Goal: Task Accomplishment & Management: Use online tool/utility

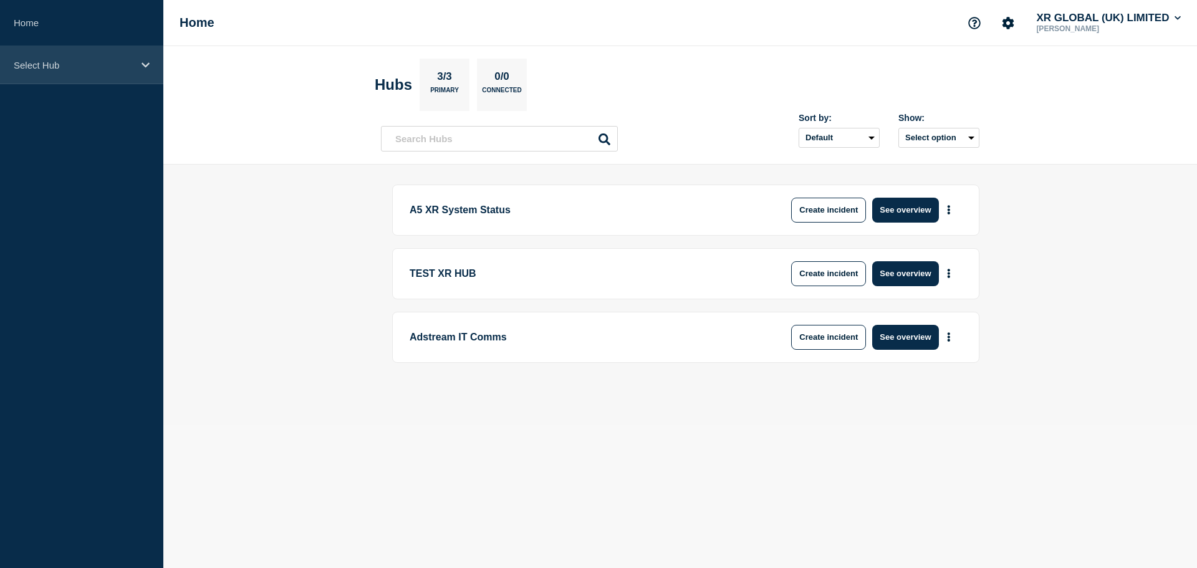
click at [103, 65] on p "Select Hub" at bounding box center [74, 65] width 120 height 11
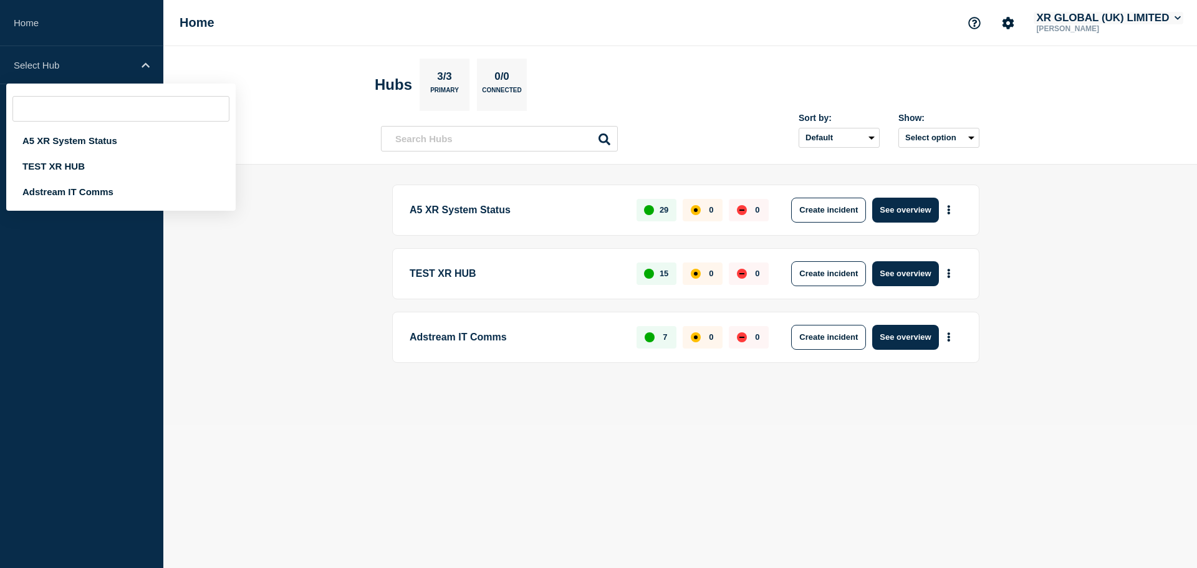
click at [1054, 19] on button "XR GLOBAL (UK) LIMITED" at bounding box center [1109, 18] width 150 height 12
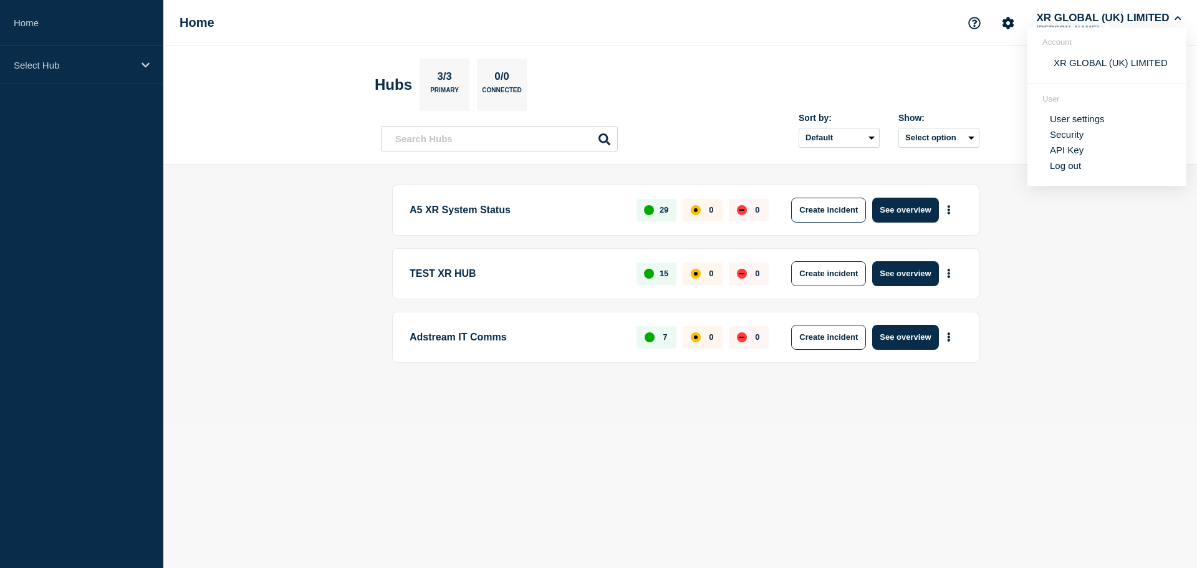
click at [1074, 117] on link "User settings" at bounding box center [1077, 118] width 55 height 11
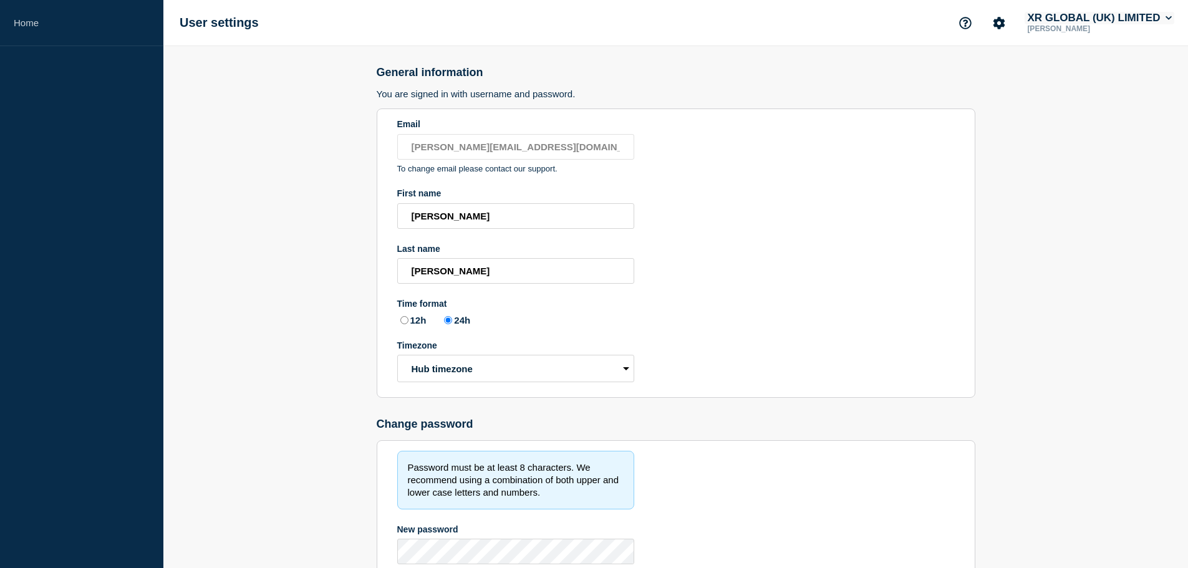
click at [1082, 16] on button "XR GLOBAL (UK) LIMITED" at bounding box center [1099, 18] width 150 height 12
click at [995, 27] on icon "Account settings" at bounding box center [999, 23] width 12 height 12
click at [991, 75] on link "Team Members" at bounding box center [997, 74] width 64 height 11
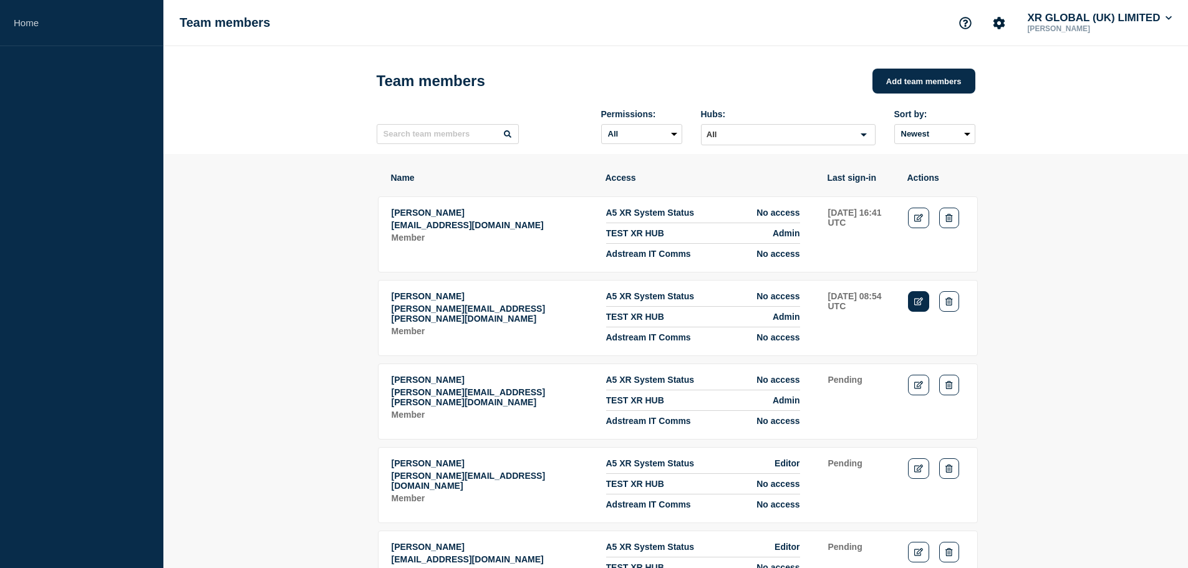
click at [921, 312] on link "Edit" at bounding box center [919, 301] width 22 height 21
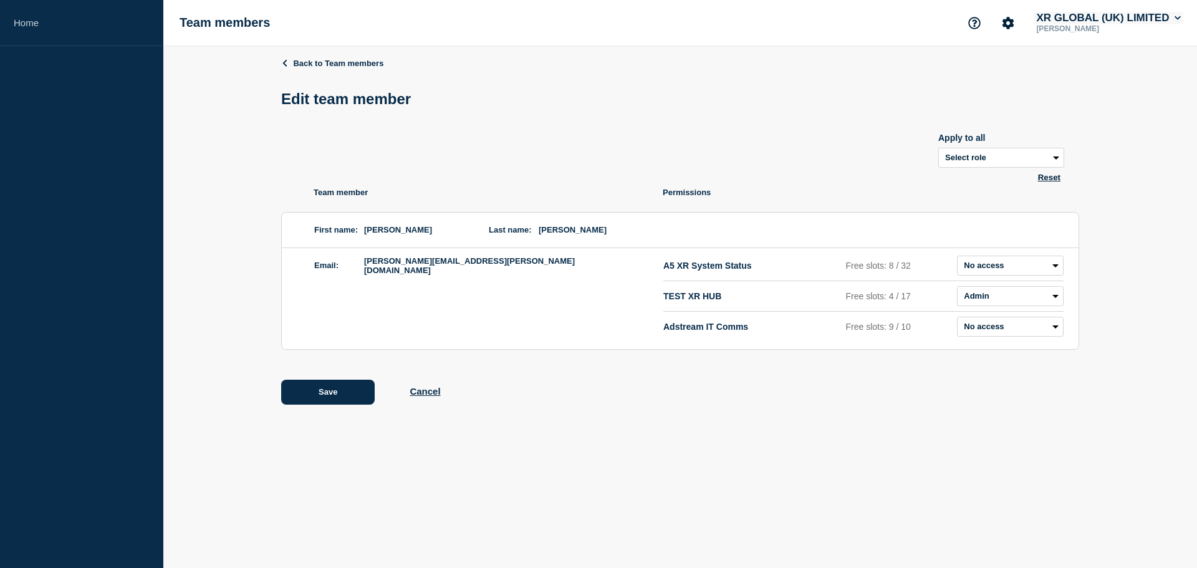
click at [1167, 21] on button "XR GLOBAL (UK) LIMITED" at bounding box center [1109, 18] width 150 height 12
click at [814, 117] on div "Edit team member" at bounding box center [680, 98] width 798 height 37
click at [1060, 22] on button "XR GLOBAL (UK) LIMITED" at bounding box center [1109, 18] width 150 height 12
click at [1061, 169] on button "Log out" at bounding box center [1065, 165] width 31 height 11
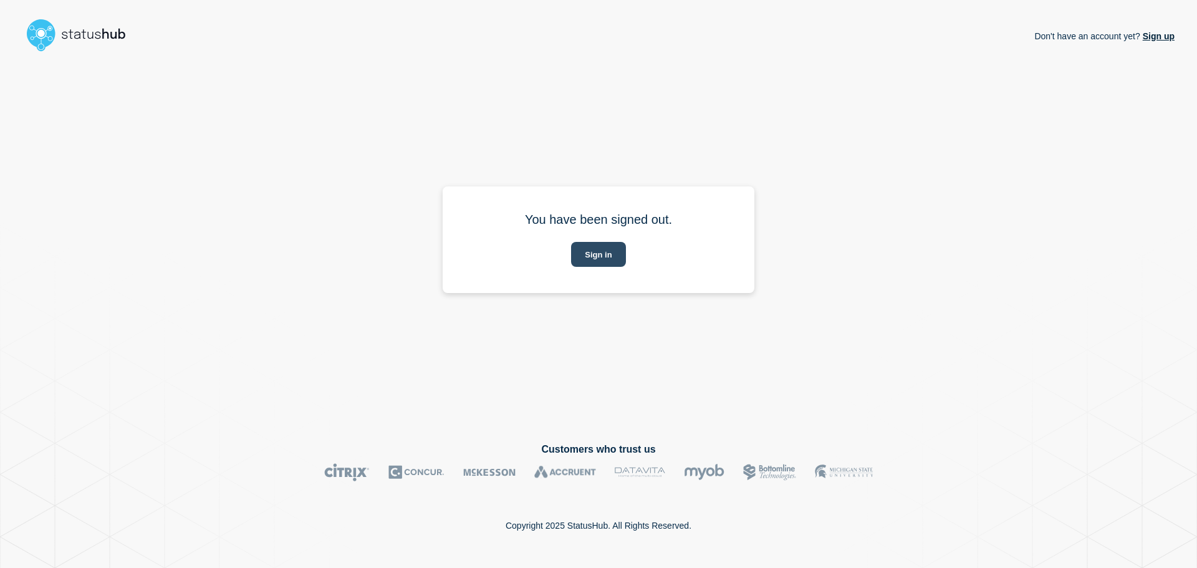
click at [602, 253] on button "Sign in" at bounding box center [598, 254] width 54 height 25
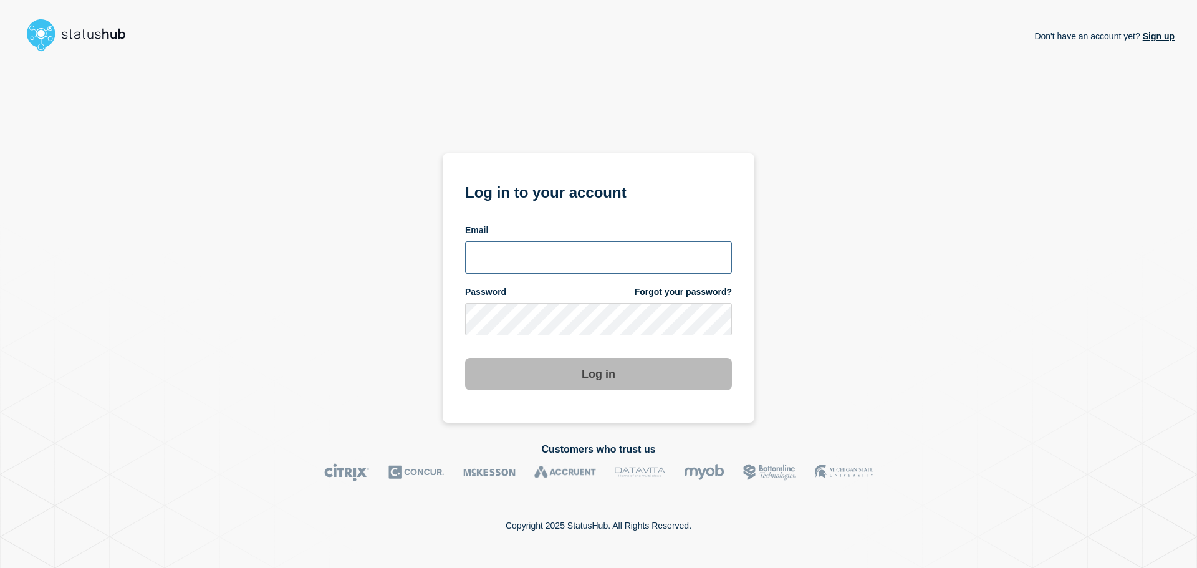
type input "[PERSON_NAME][EMAIL_ADDRESS][DOMAIN_NAME]"
click at [682, 291] on link "Forgot your password?" at bounding box center [683, 292] width 97 height 12
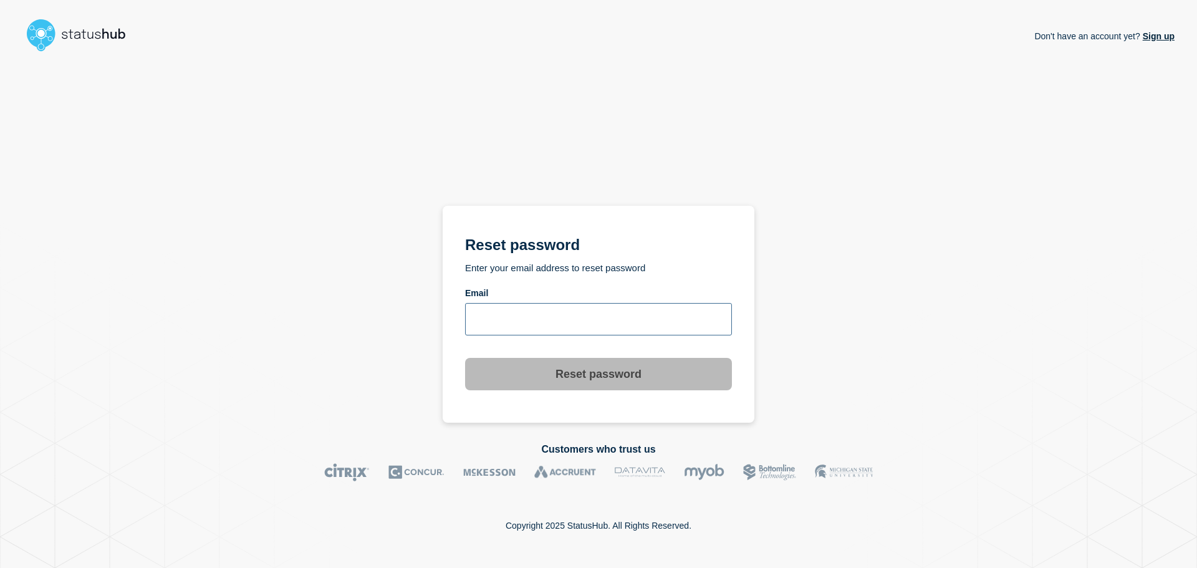
click at [589, 310] on input "email input" at bounding box center [598, 319] width 267 height 32
paste input "[PERSON_NAME][EMAIL_ADDRESS][PERSON_NAME][DOMAIN_NAME]"
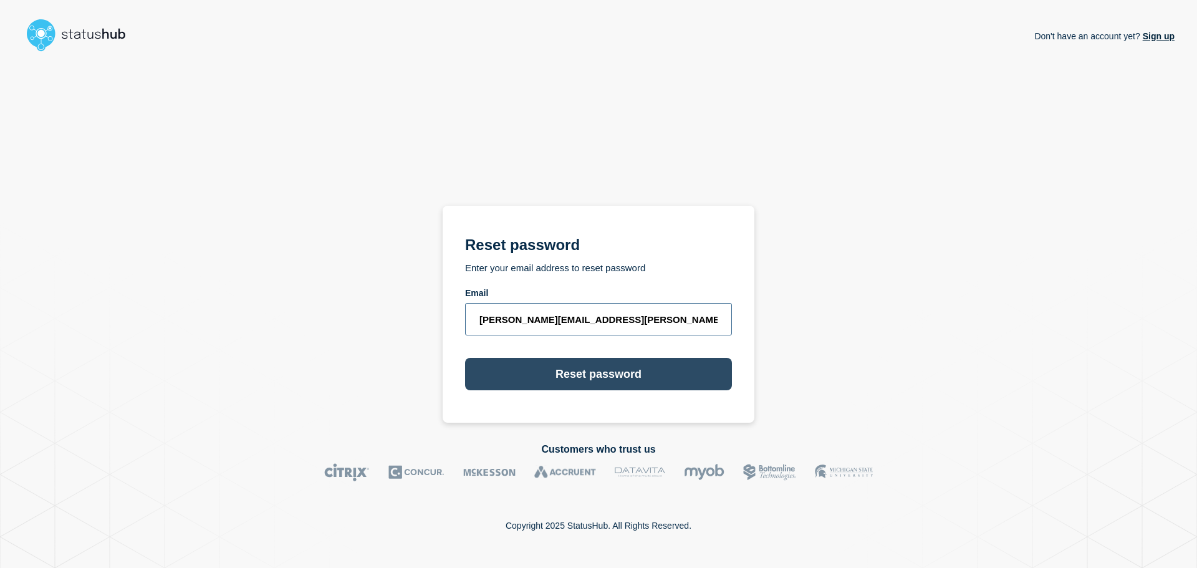
type input "[PERSON_NAME][EMAIL_ADDRESS][PERSON_NAME][DOMAIN_NAME]"
click at [605, 375] on button "Reset password" at bounding box center [598, 374] width 267 height 32
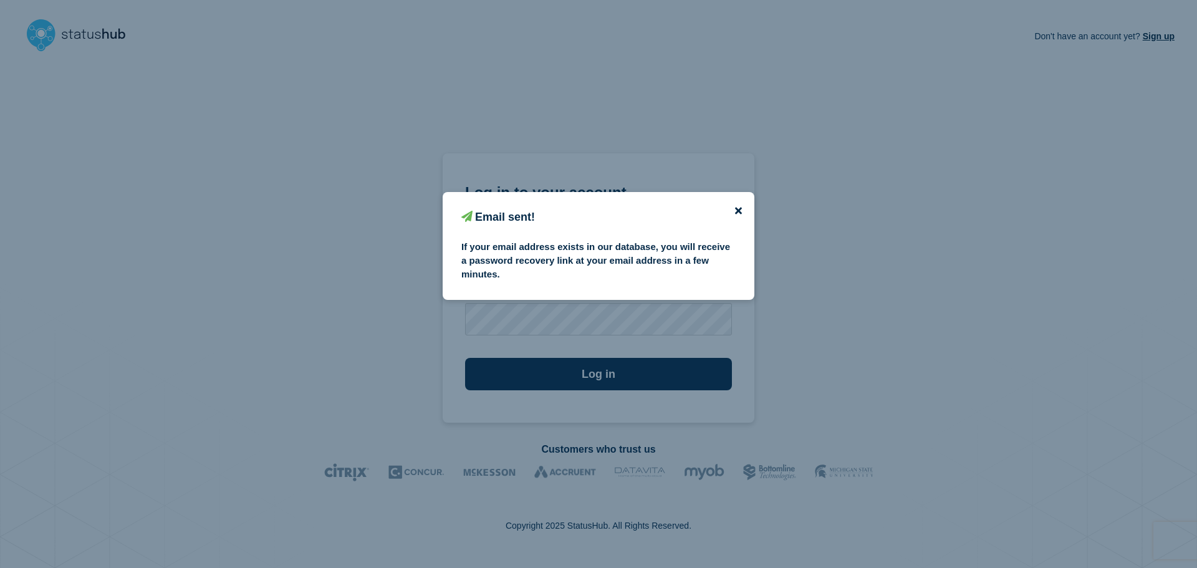
click at [740, 210] on icon "close button" at bounding box center [738, 211] width 7 height 7
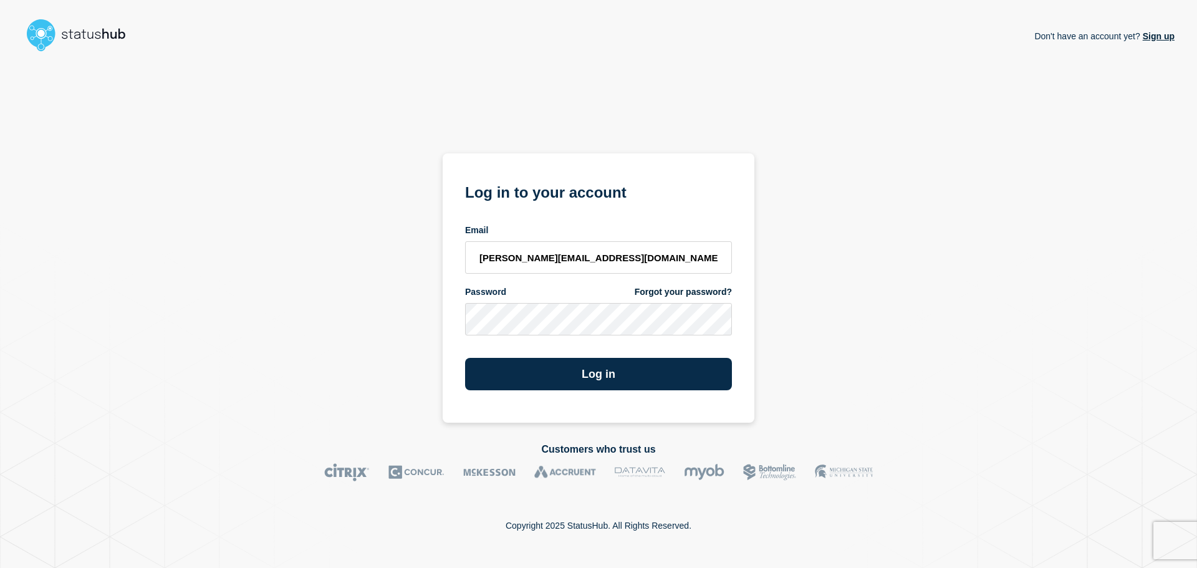
drag, startPoint x: 598, startPoint y: 375, endPoint x: 447, endPoint y: 352, distance: 153.2
click at [598, 375] on button "Log in" at bounding box center [598, 374] width 267 height 32
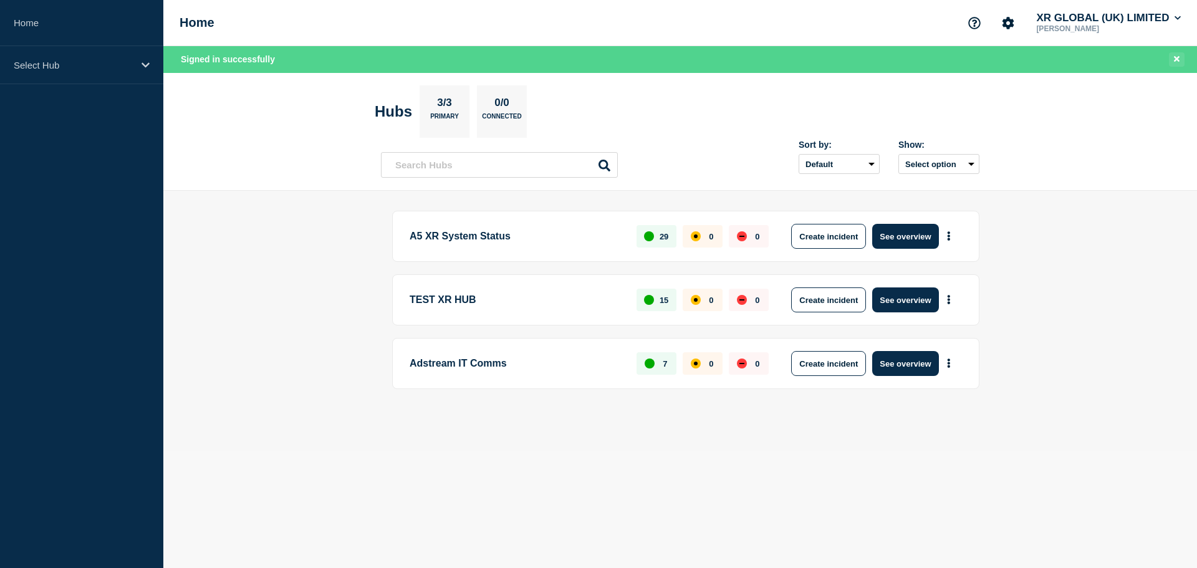
click at [1175, 59] on icon "Close banner" at bounding box center [1177, 59] width 6 height 6
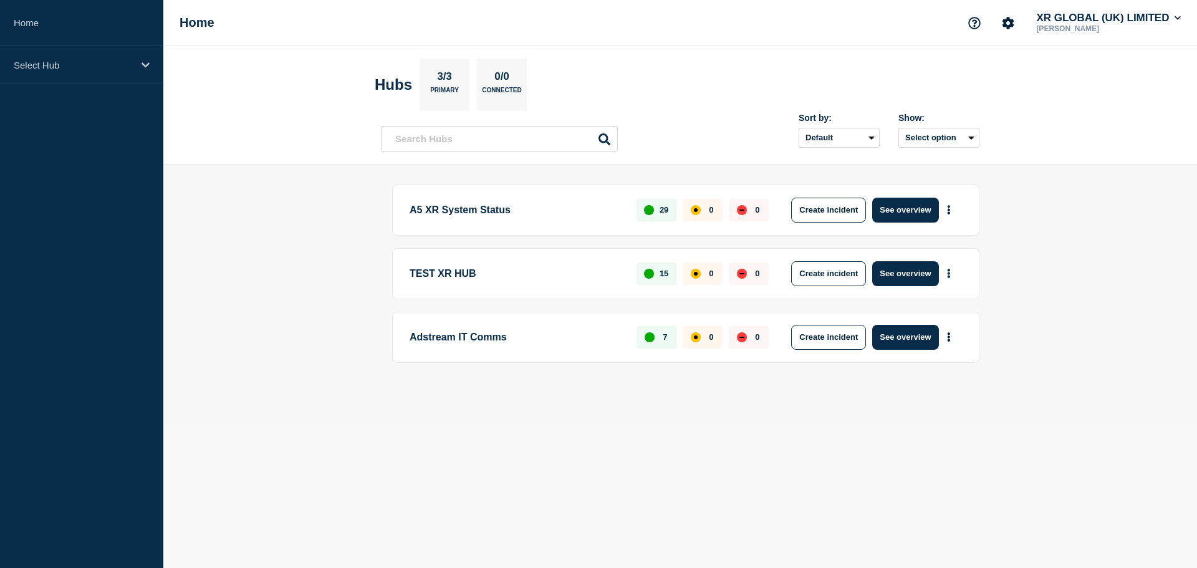
click at [1062, 26] on p "[PERSON_NAME]" at bounding box center [1099, 28] width 130 height 9
click at [54, 65] on p "Select Hub" at bounding box center [74, 65] width 120 height 11
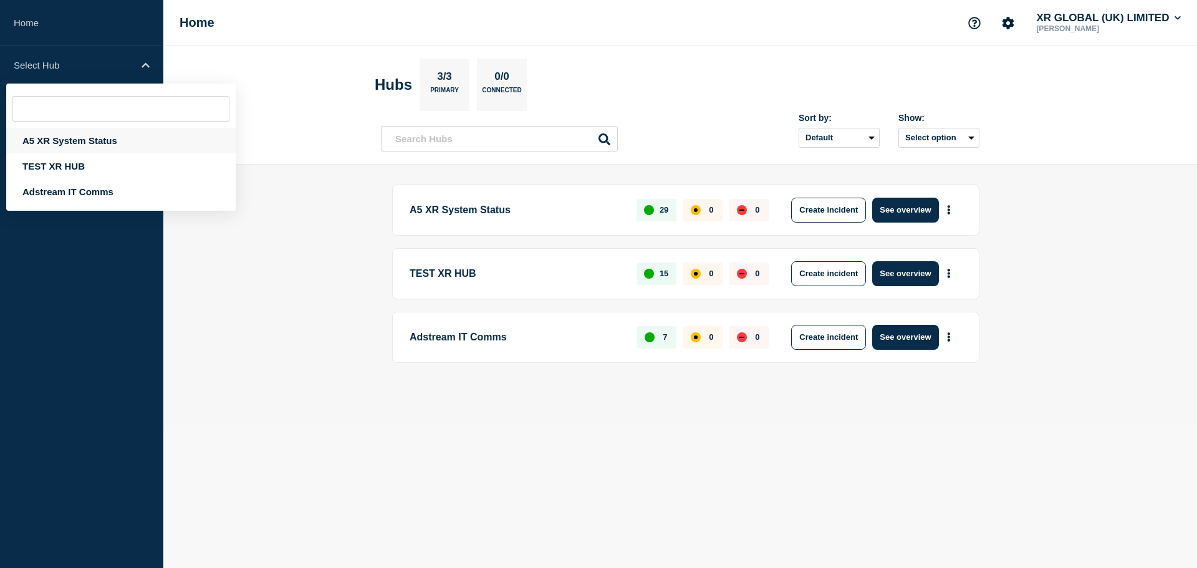
click at [59, 145] on div "A5 XR System Status" at bounding box center [120, 141] width 229 height 26
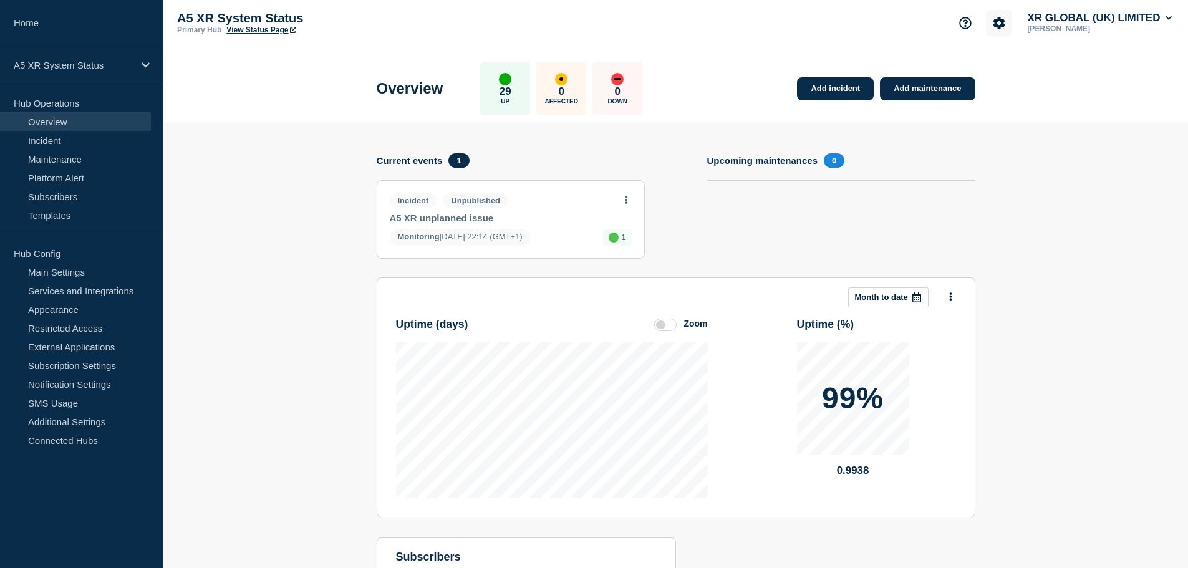
click at [986, 27] on button "Account settings" at bounding box center [999, 23] width 26 height 26
click at [989, 71] on link "Team Members" at bounding box center [997, 74] width 64 height 11
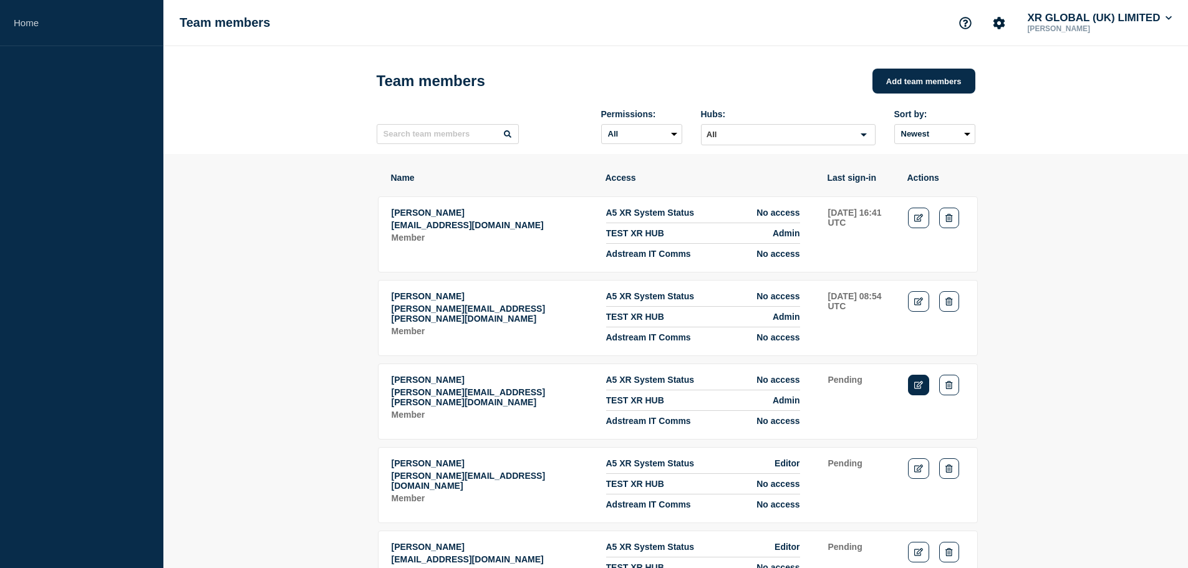
click at [920, 389] on icon "Edit" at bounding box center [918, 385] width 9 height 8
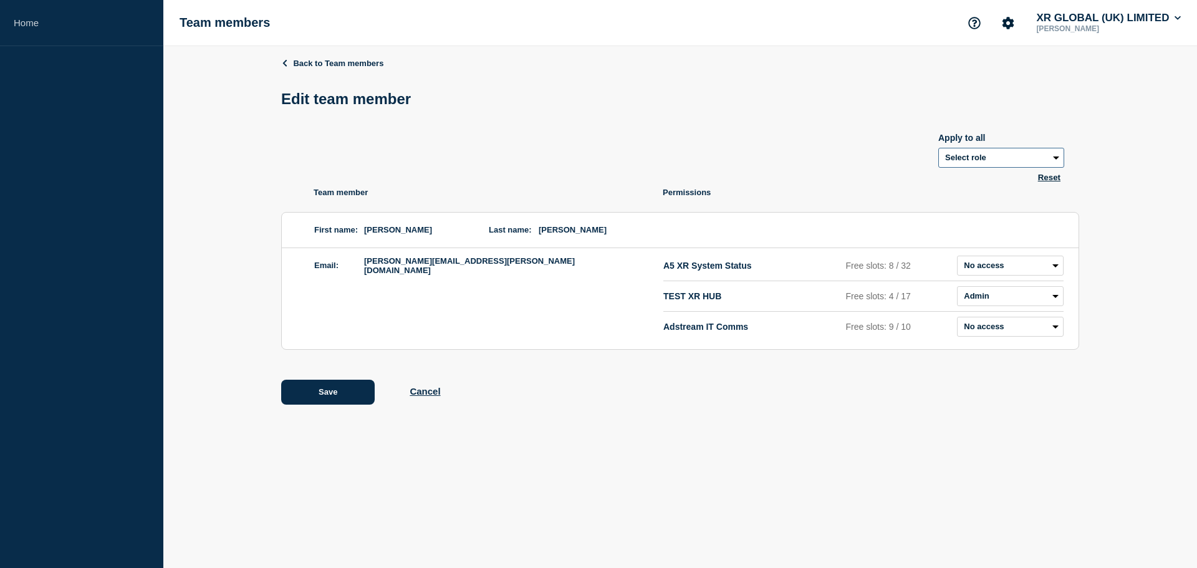
click at [1022, 166] on select "Select role Admin Manager Editor" at bounding box center [1001, 158] width 126 height 20
select select "6"
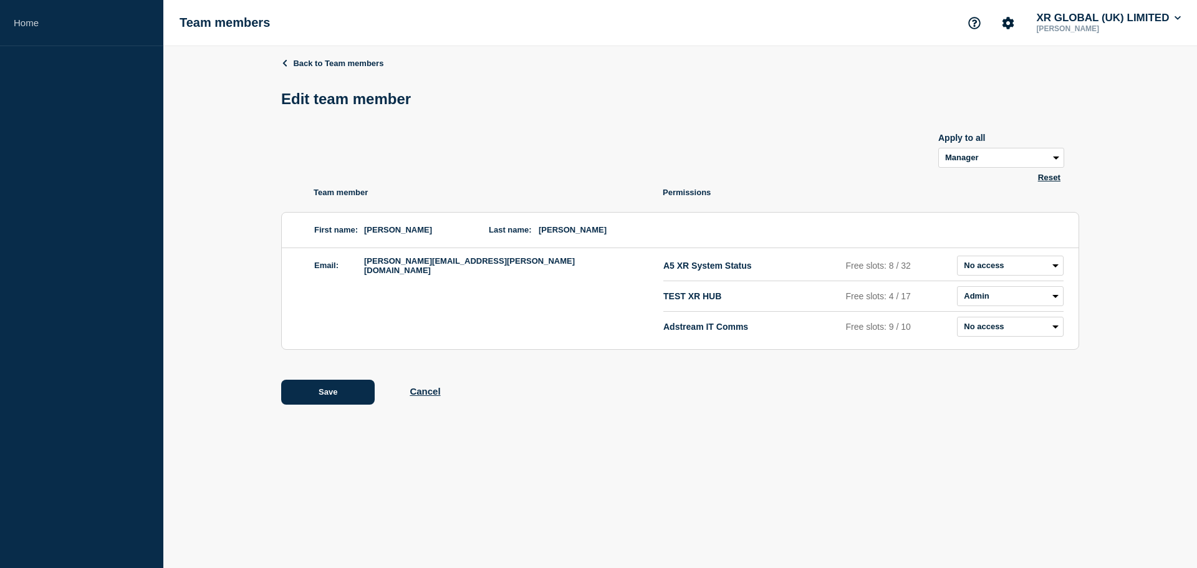
select select "6"
click at [1044, 180] on button "Reset" at bounding box center [1049, 177] width 30 height 11
select select "Select role"
select select "3"
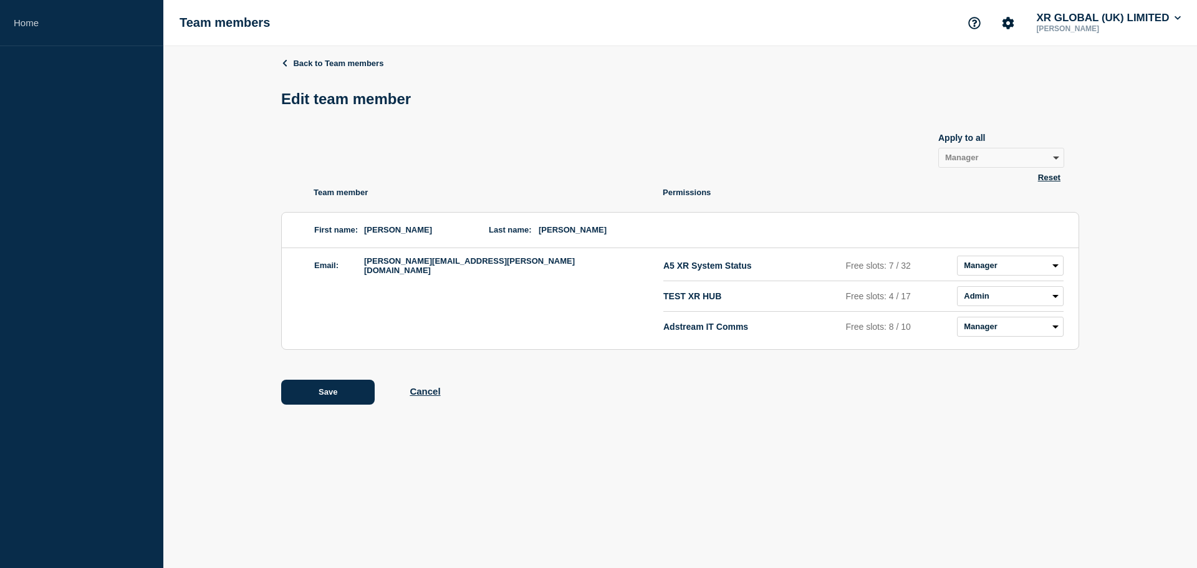
select select "3"
click at [435, 395] on button "Cancel" at bounding box center [425, 391] width 31 height 11
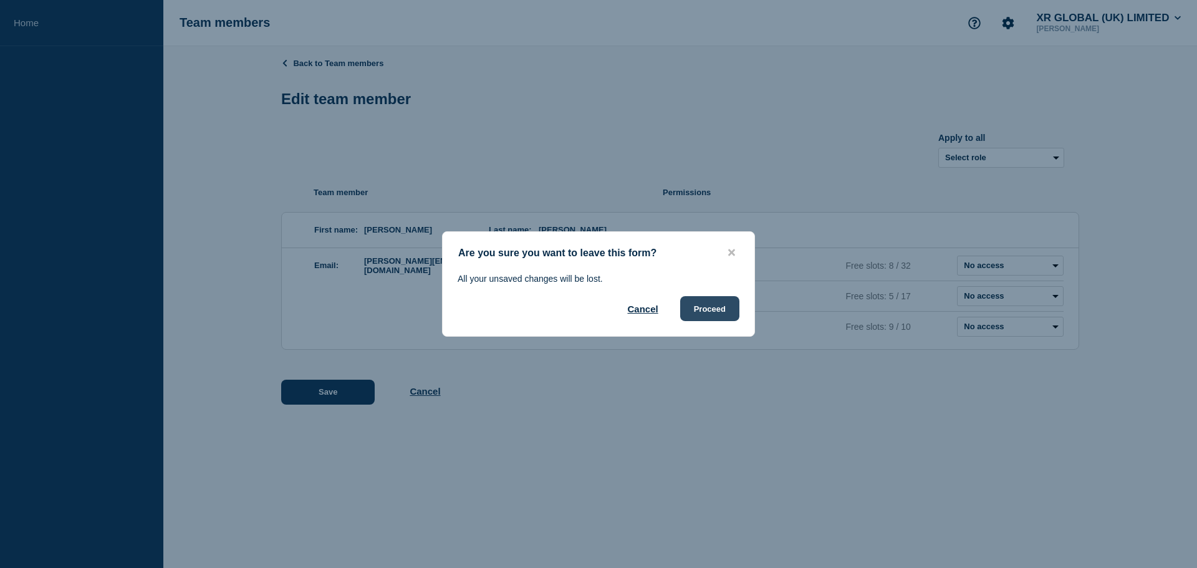
click at [736, 320] on button "Proceed" at bounding box center [709, 308] width 59 height 25
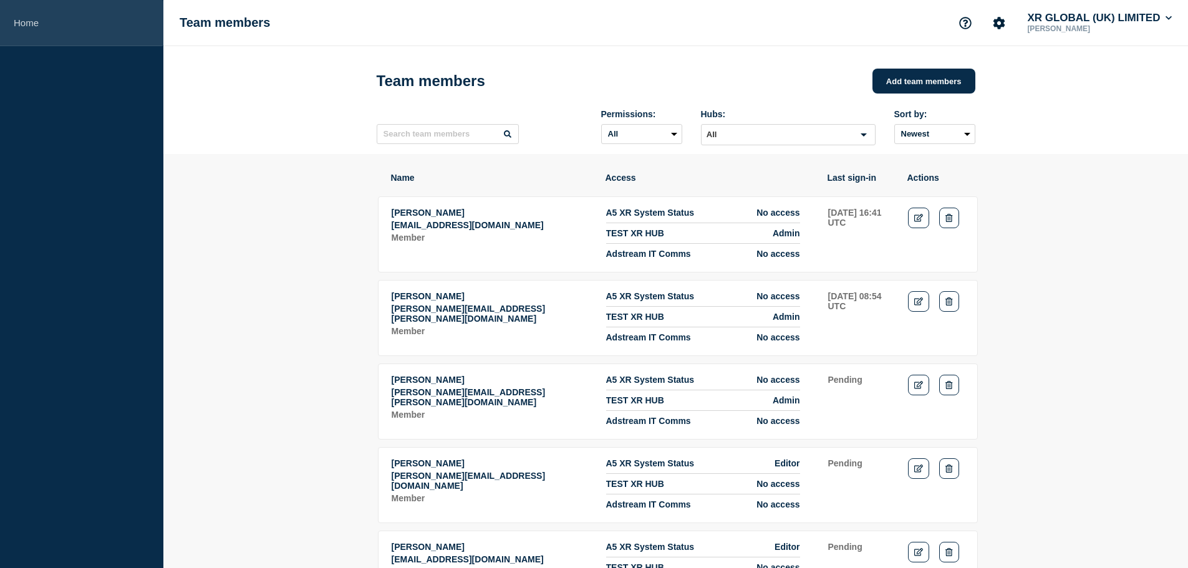
click at [32, 25] on link "Home" at bounding box center [81, 23] width 163 height 46
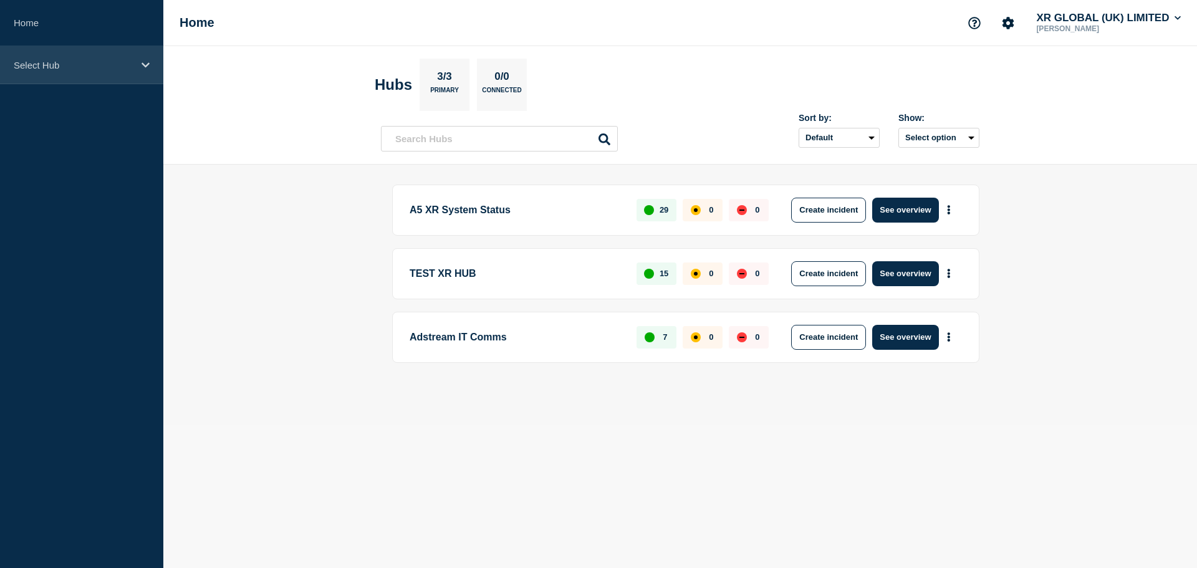
click at [75, 54] on div "Select Hub" at bounding box center [81, 65] width 163 height 38
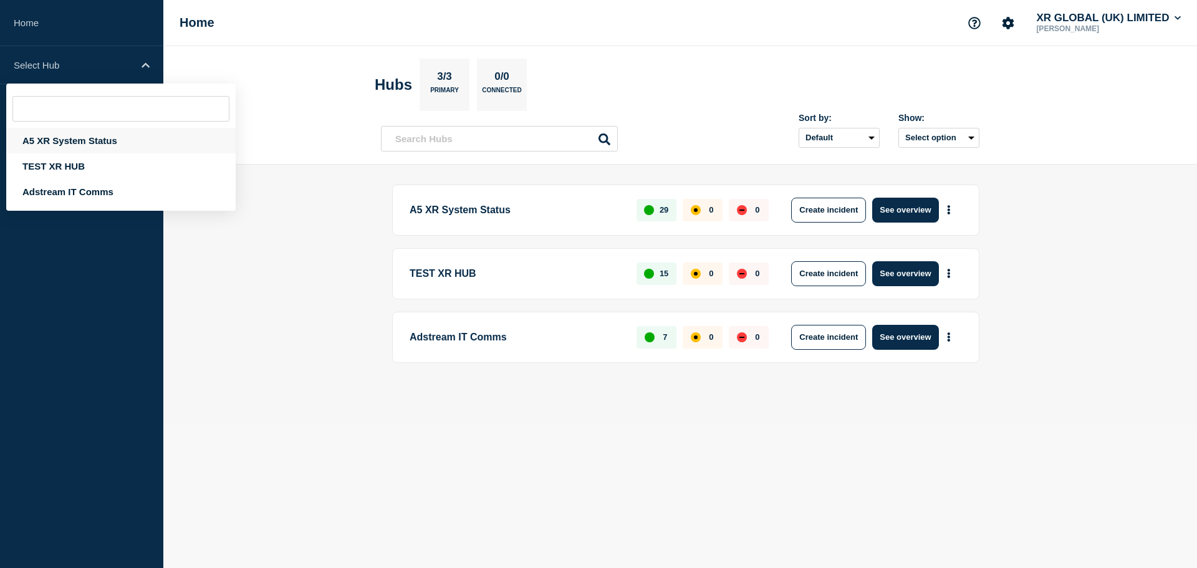
click at [95, 148] on div "A5 XR System Status" at bounding box center [120, 141] width 229 height 26
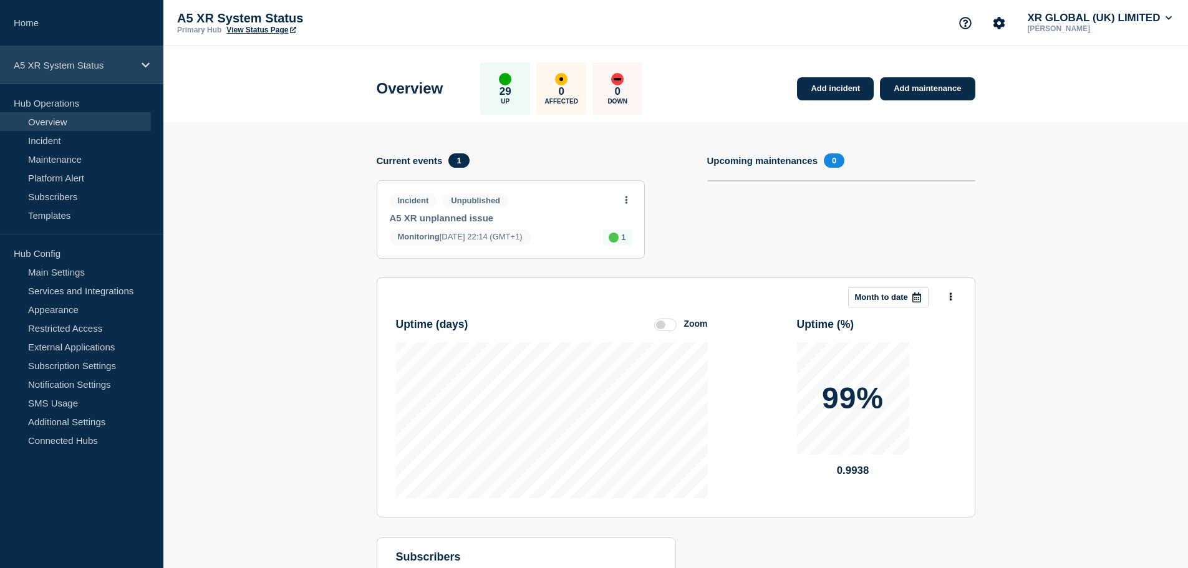
click at [79, 70] on div "A5 XR System Status" at bounding box center [81, 65] width 163 height 38
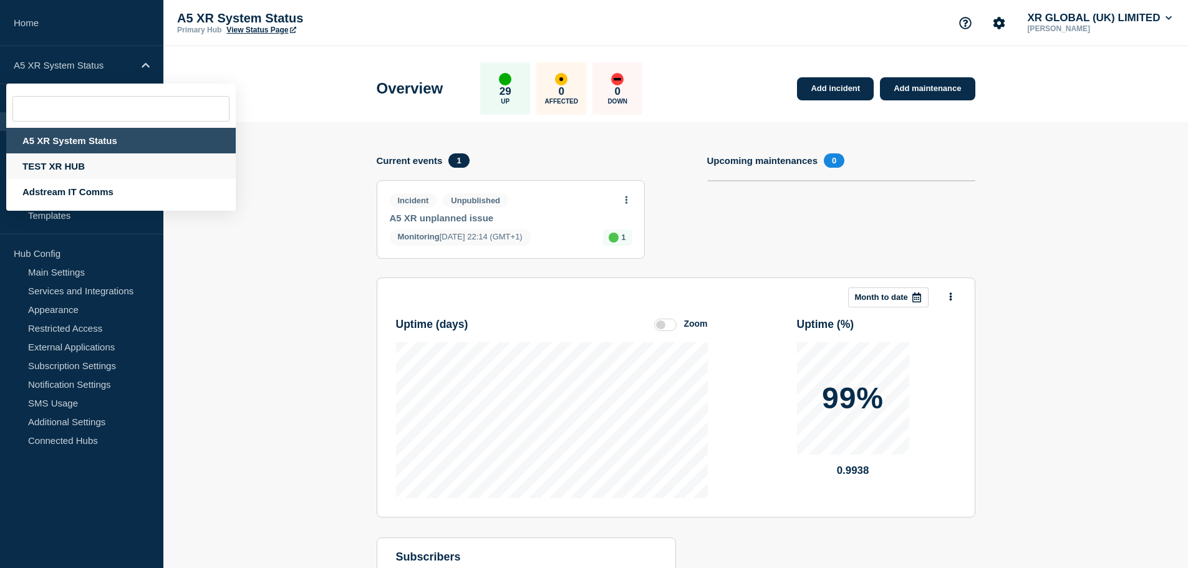
click at [71, 159] on div "TEST XR HUB" at bounding box center [120, 166] width 229 height 26
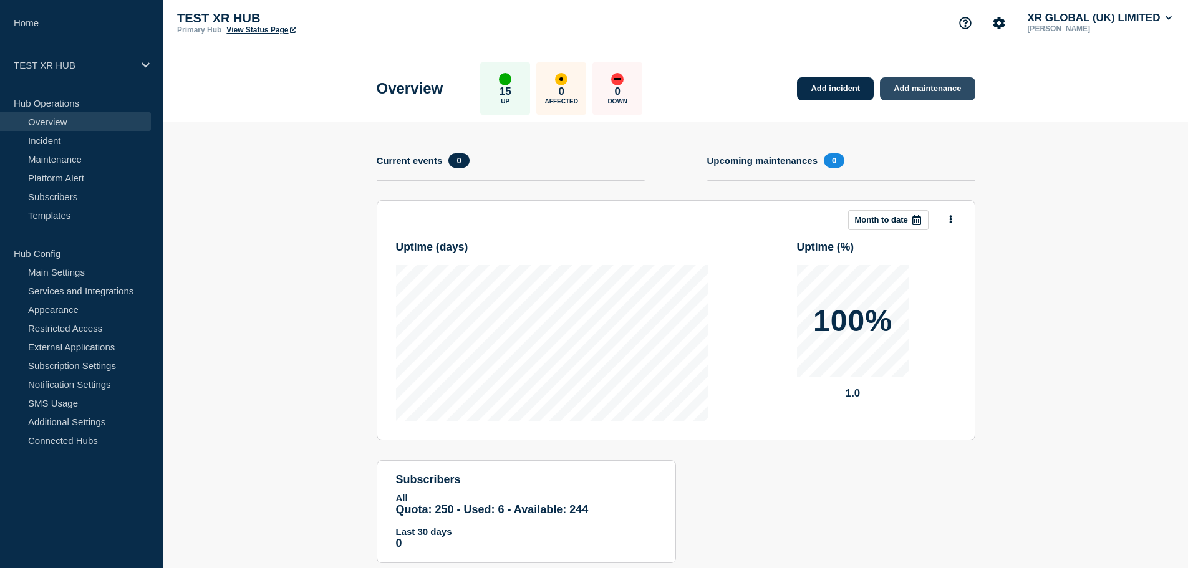
click at [893, 89] on link "Add maintenance" at bounding box center [927, 88] width 95 height 23
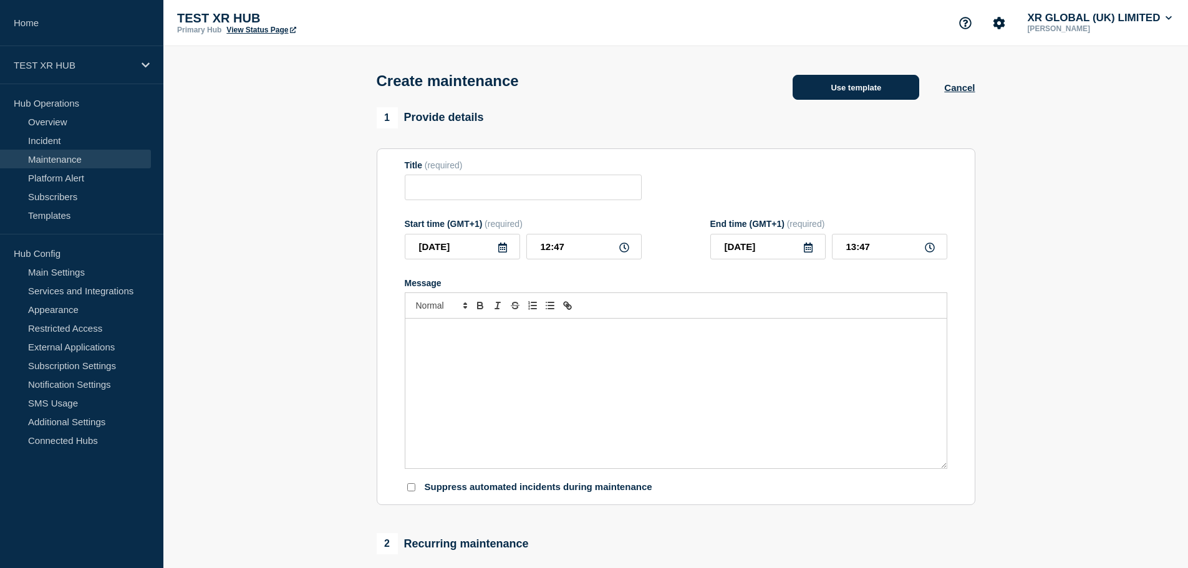
click at [870, 94] on button "Use template" at bounding box center [855, 87] width 127 height 25
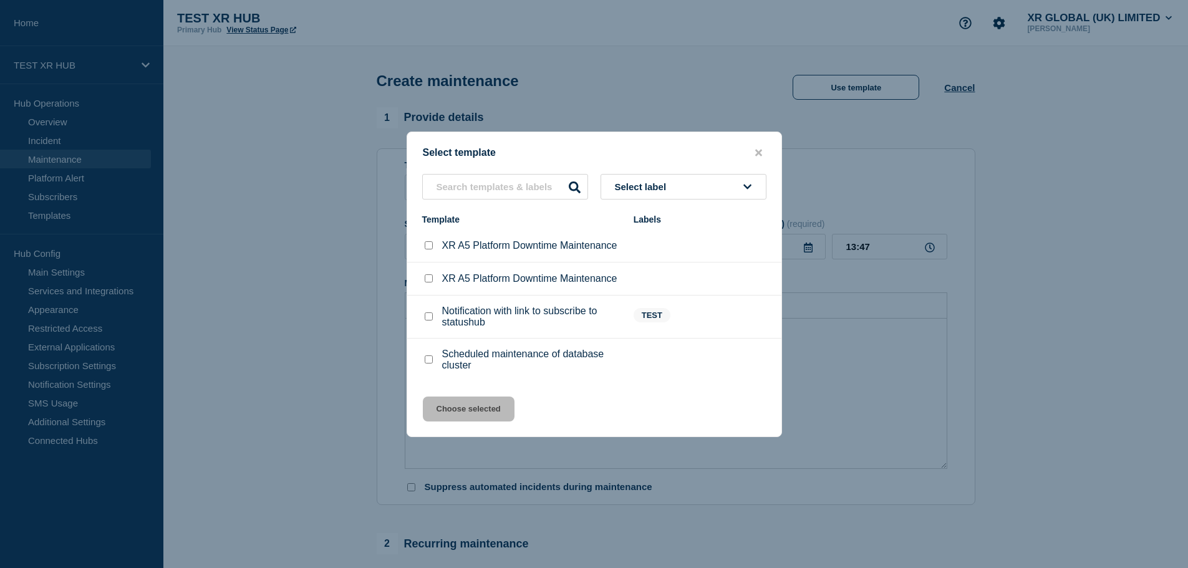
click at [431, 247] on input "XR A5 Platform Downtime Maintenance checkbox" at bounding box center [429, 245] width 8 height 8
checkbox input "false"
drag, startPoint x: 443, startPoint y: 249, endPoint x: 641, endPoint y: 246, distance: 197.6
click at [641, 246] on li "XR A5 Platform Downtime Maintenance" at bounding box center [594, 245] width 374 height 33
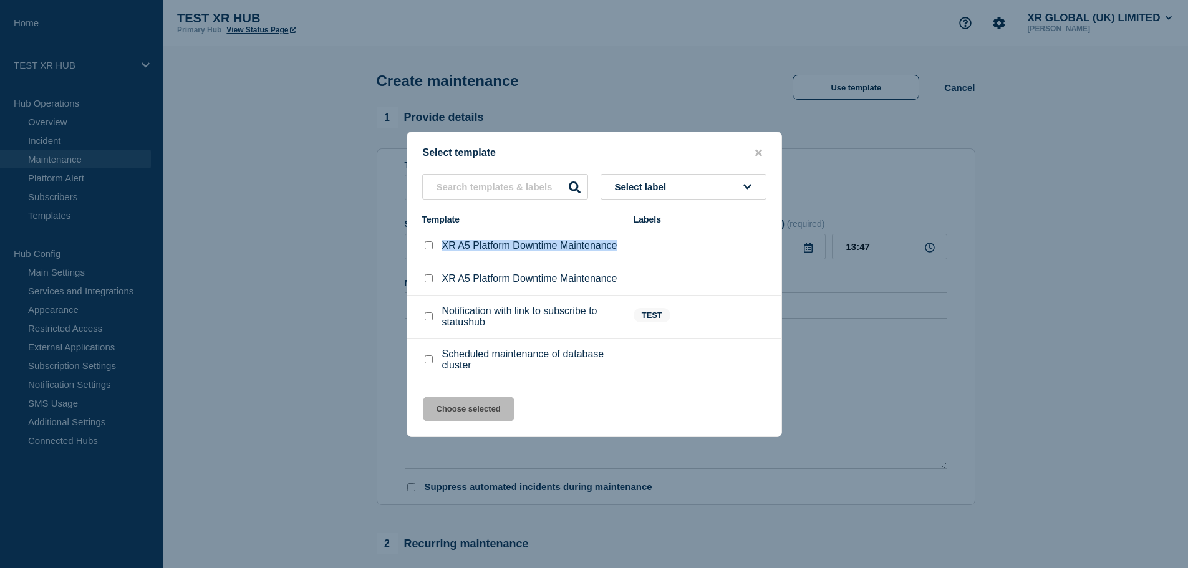
copy p "XR A5 Platform Downtime Maintenance"
click at [756, 152] on icon "close button" at bounding box center [758, 152] width 7 height 7
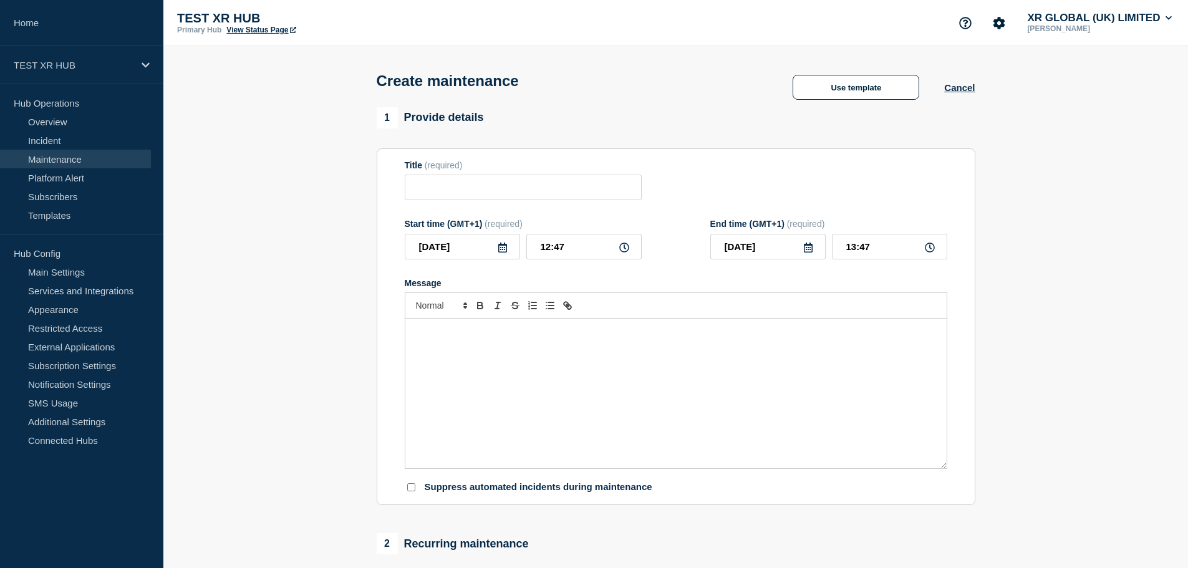
click at [82, 157] on link "Maintenance" at bounding box center [75, 159] width 151 height 19
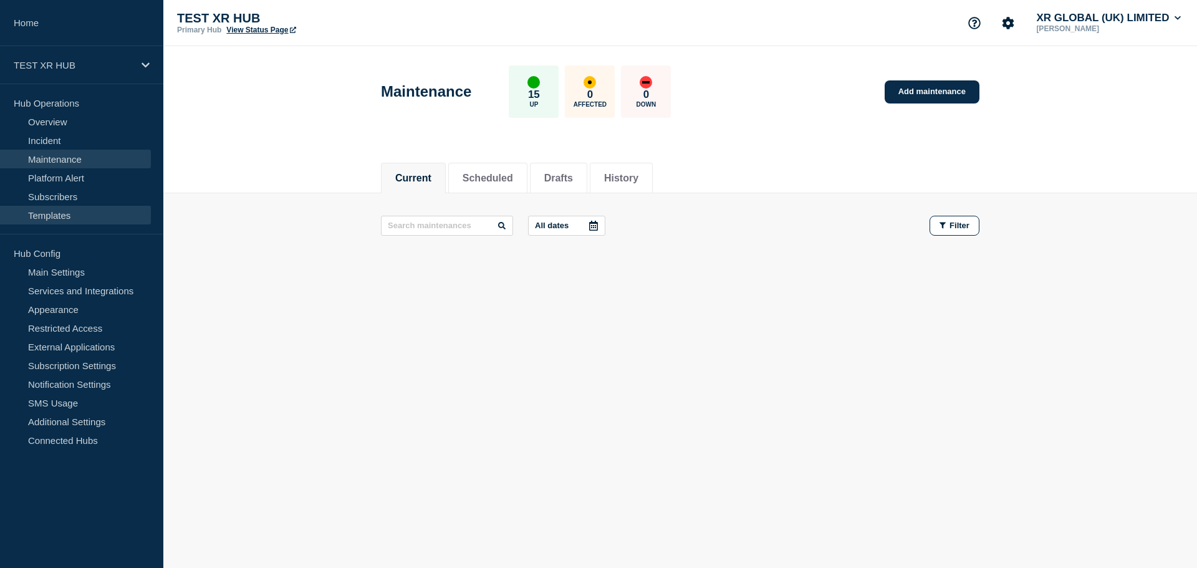
click at [64, 214] on link "Templates" at bounding box center [75, 215] width 151 height 19
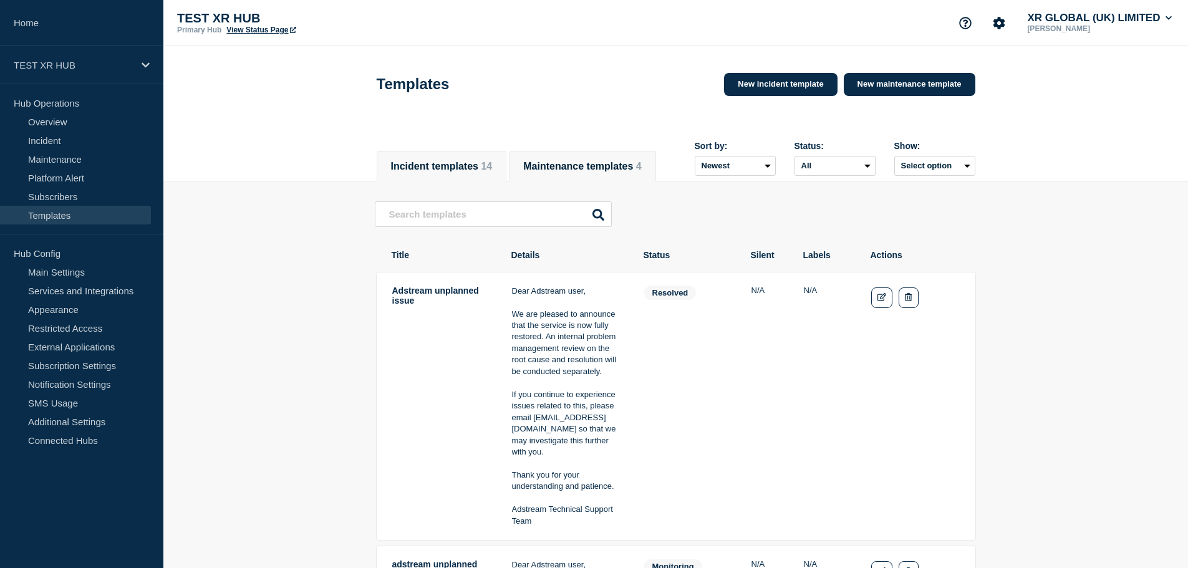
click at [571, 163] on button "Maintenance templates 4" at bounding box center [582, 166] width 118 height 11
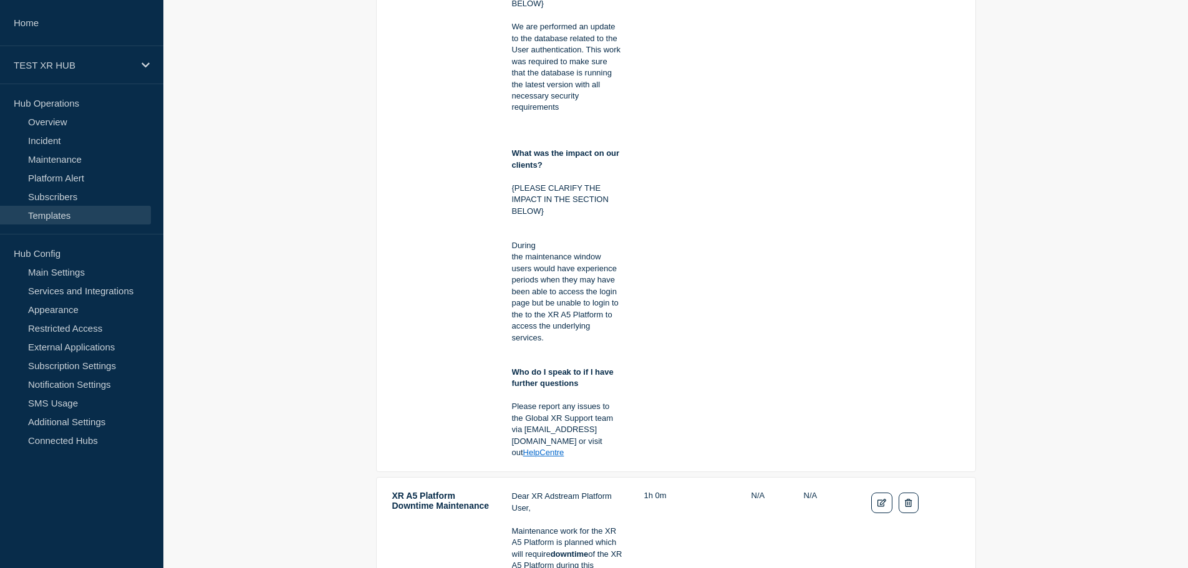
scroll to position [748, 0]
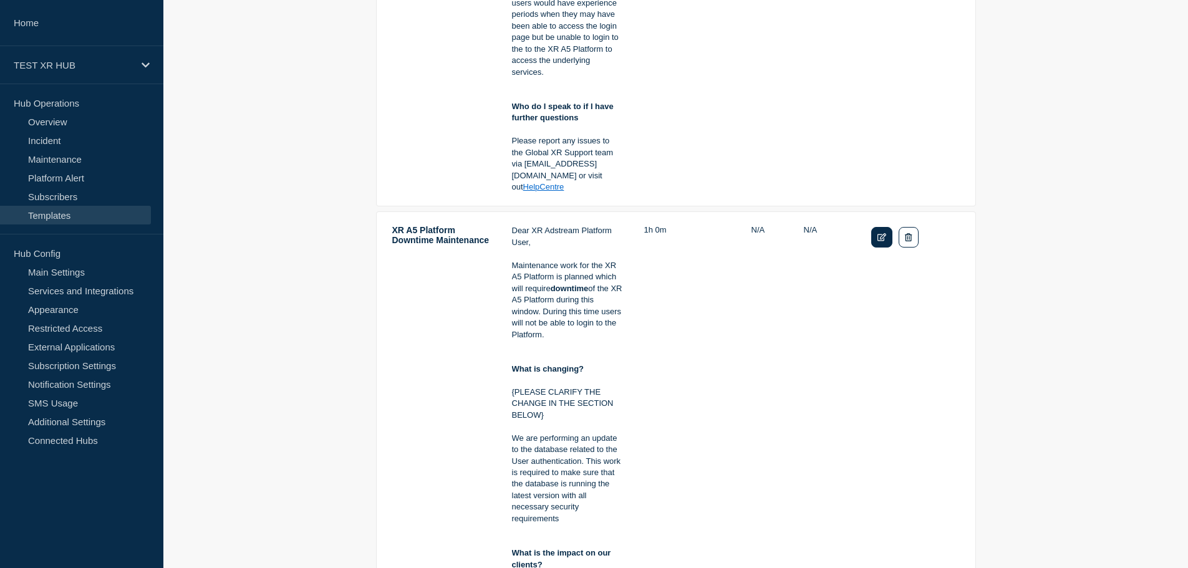
click at [885, 241] on icon "Edit" at bounding box center [881, 237] width 9 height 8
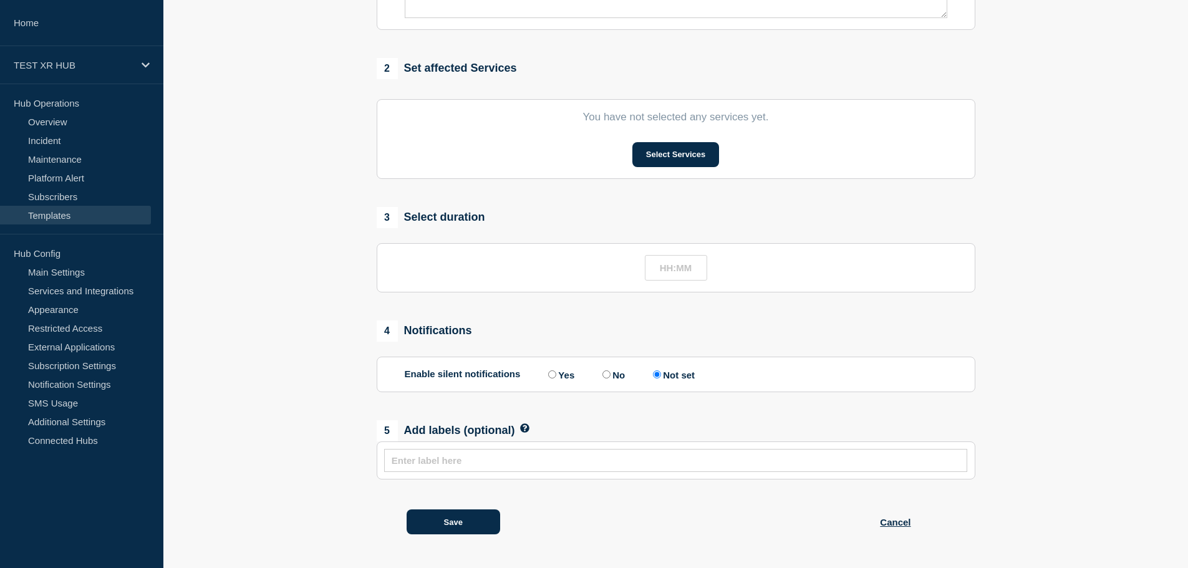
type input "XR A5 Platform Downtime Maintenance"
type input "01:00"
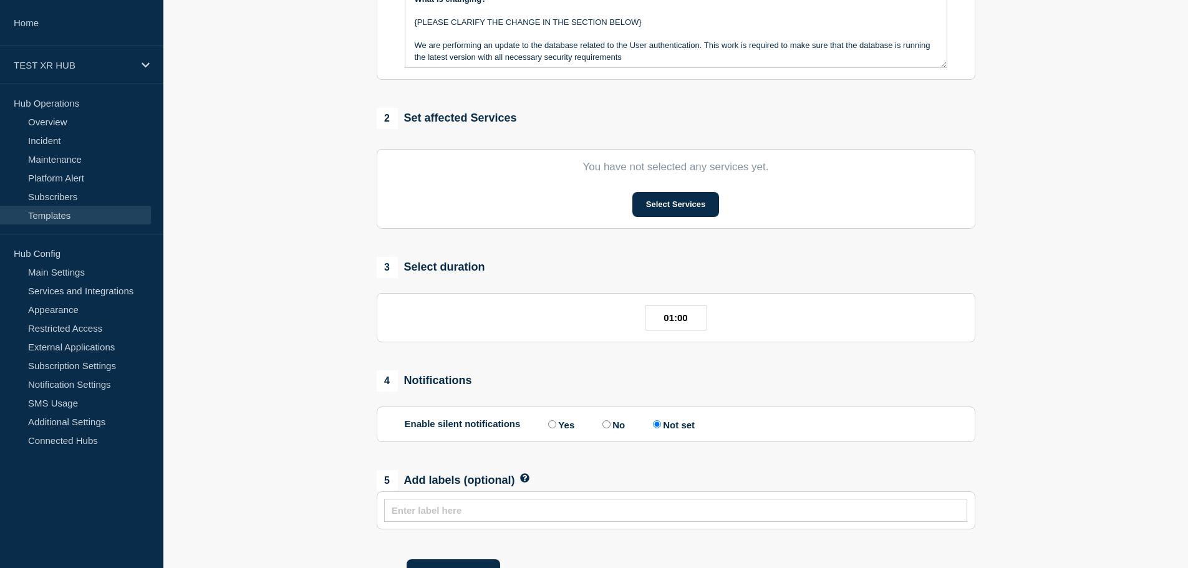
scroll to position [448, 0]
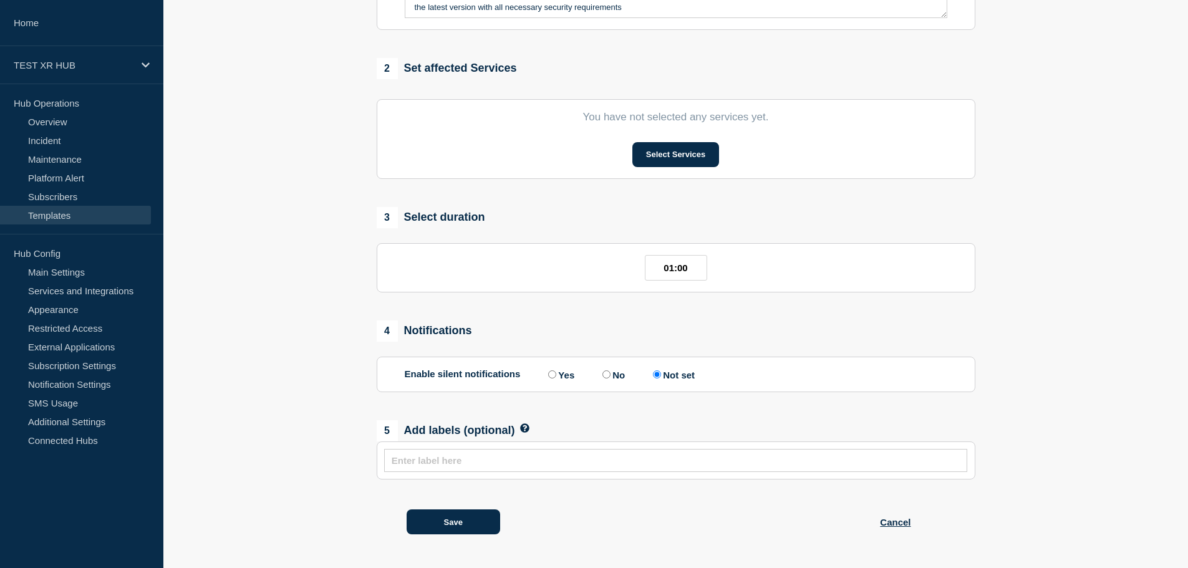
click at [624, 456] on input "text" at bounding box center [675, 460] width 569 height 11
paste input "1. Maintenance Advance Notification"
type input "1. Maintenance Advance Notification"
click at [484, 521] on button "Save" at bounding box center [453, 521] width 94 height 25
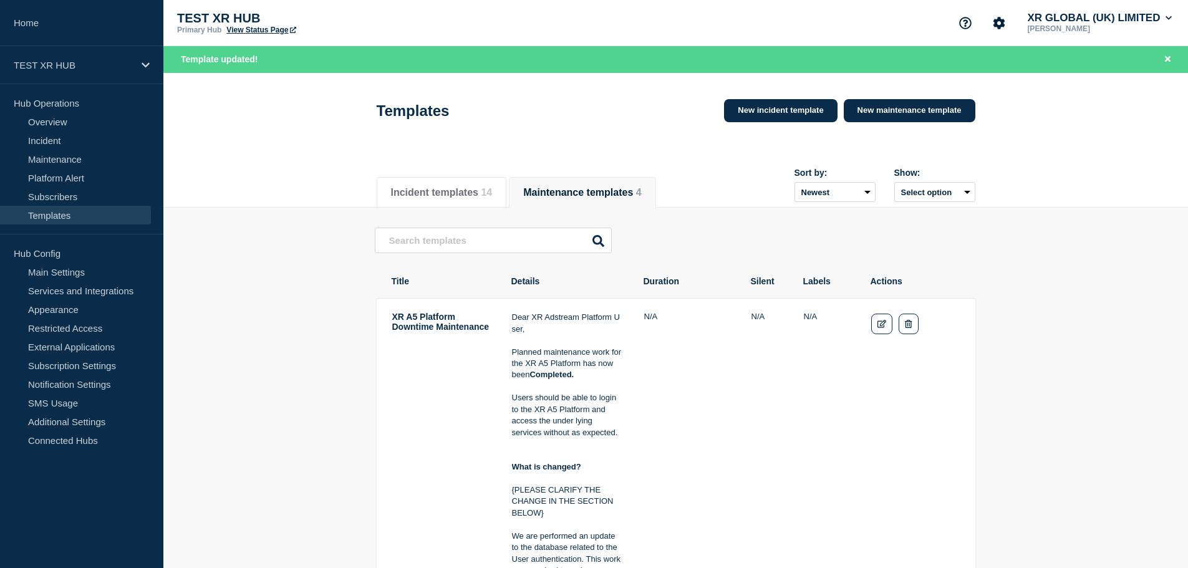
click at [876, 331] on link "Edit" at bounding box center [882, 324] width 22 height 21
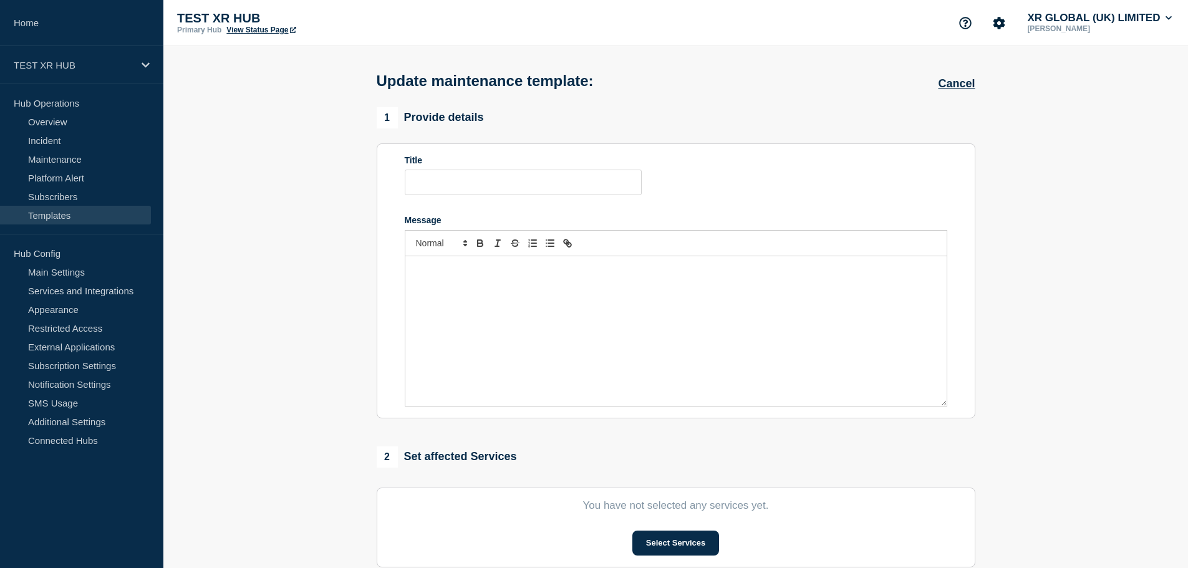
type input "XR A5 Platform Downtime Maintenance"
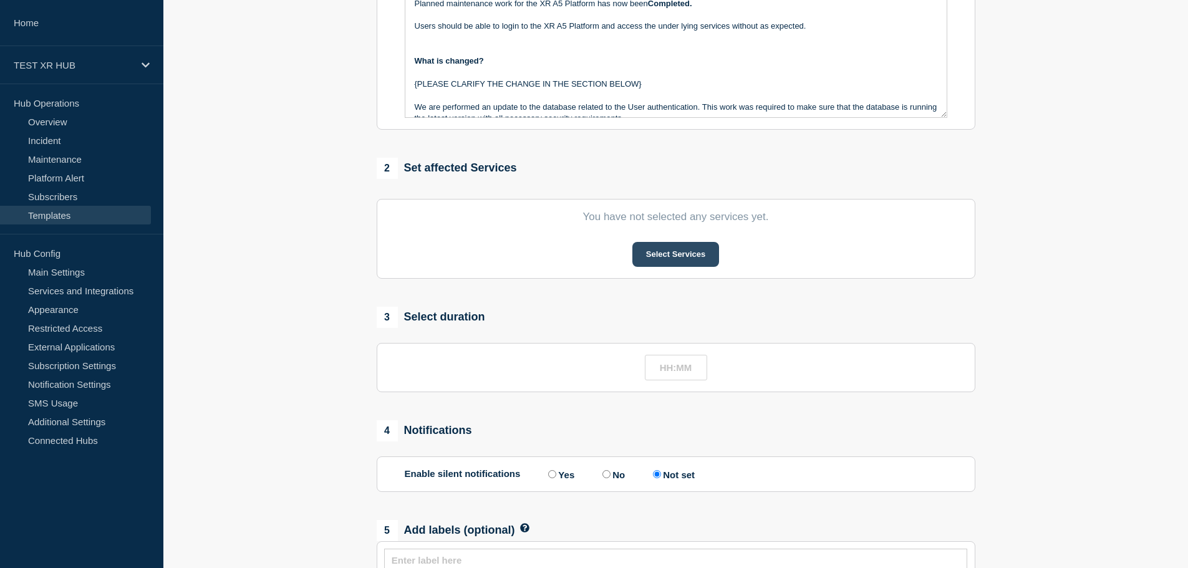
scroll to position [448, 0]
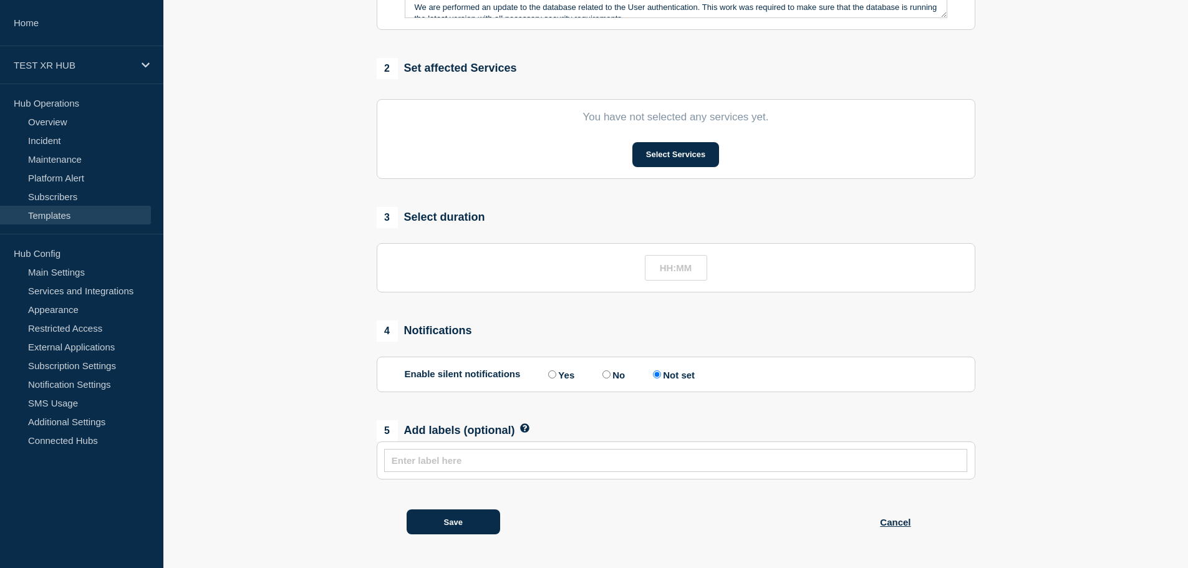
click at [514, 457] on input "text" at bounding box center [675, 460] width 569 height 11
paste input "2. Maintenance Notification Complete"
type input "2. Maintenance Notification Complete"
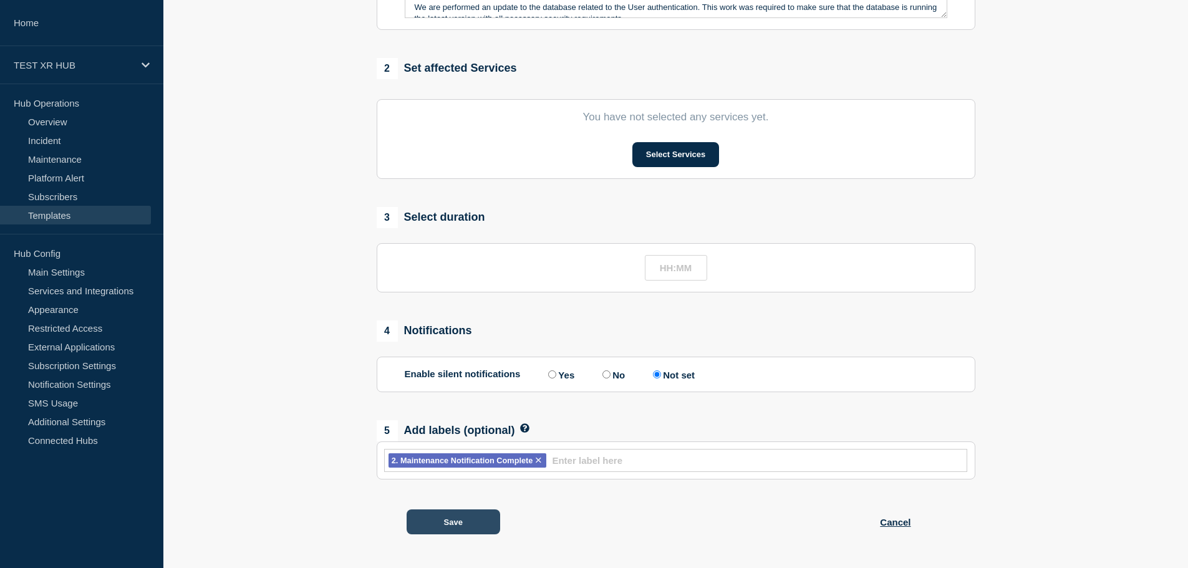
click at [428, 521] on button "Save" at bounding box center [453, 521] width 94 height 25
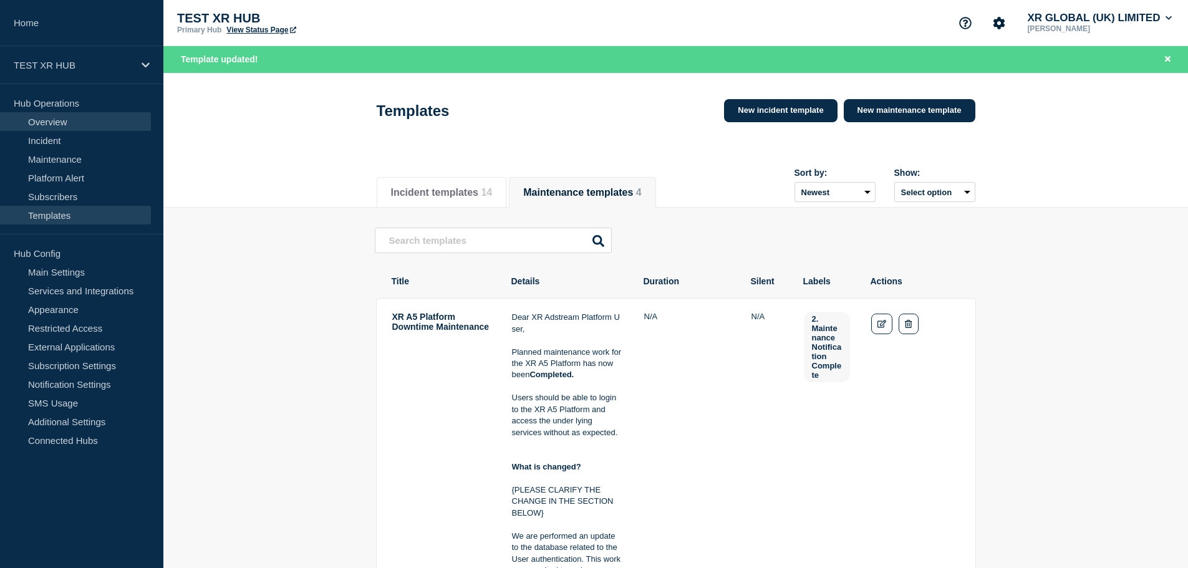
click at [77, 129] on link "Overview" at bounding box center [75, 121] width 151 height 19
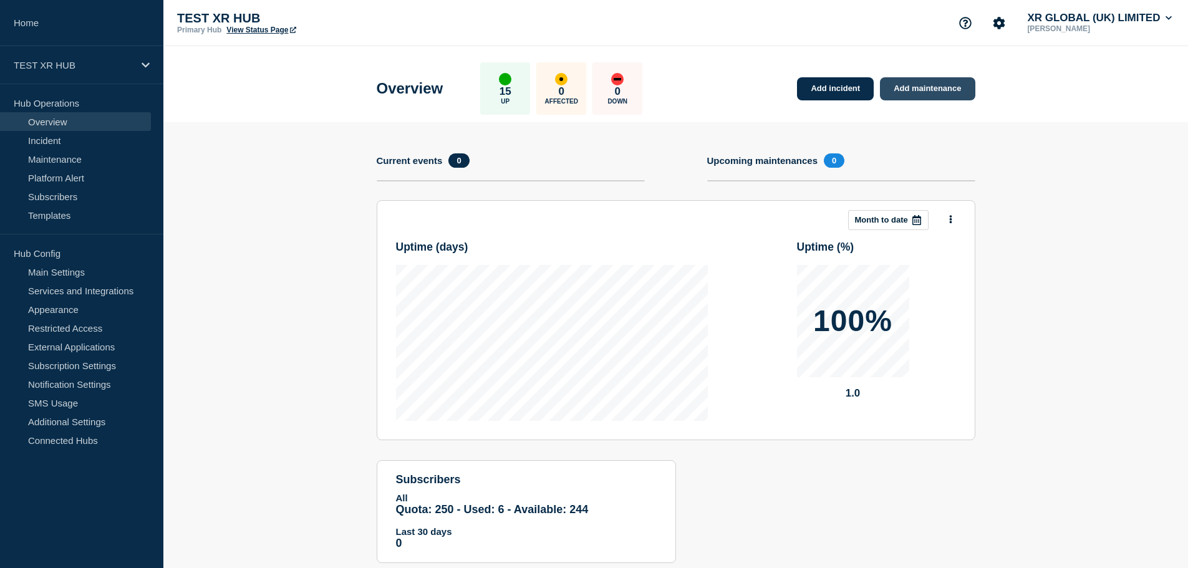
click at [903, 92] on link "Add maintenance" at bounding box center [927, 88] width 95 height 23
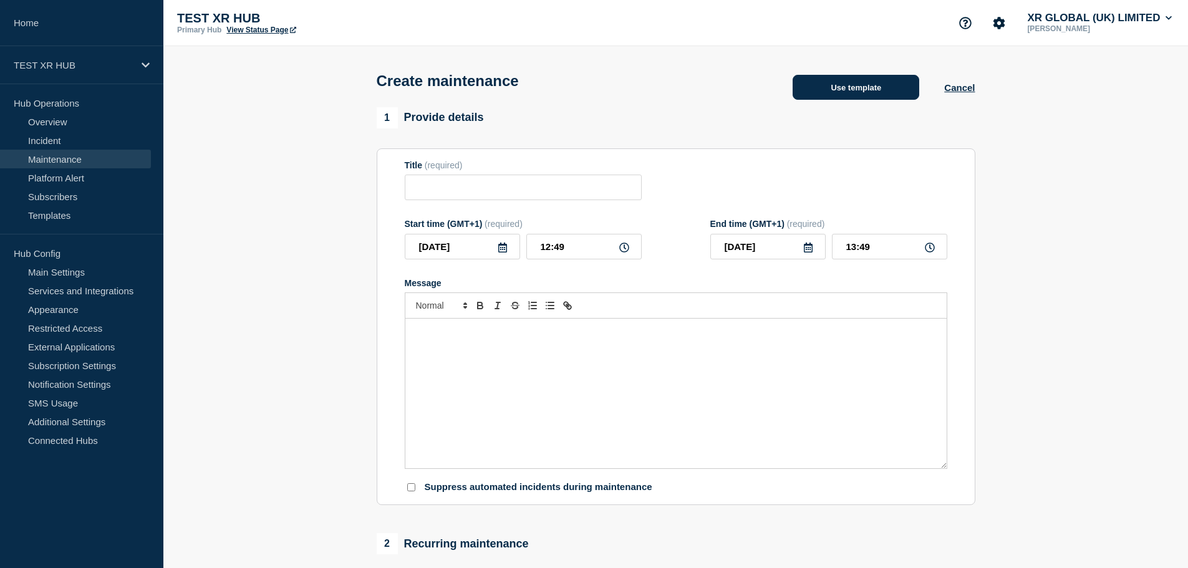
click at [833, 96] on button "Use template" at bounding box center [855, 87] width 127 height 25
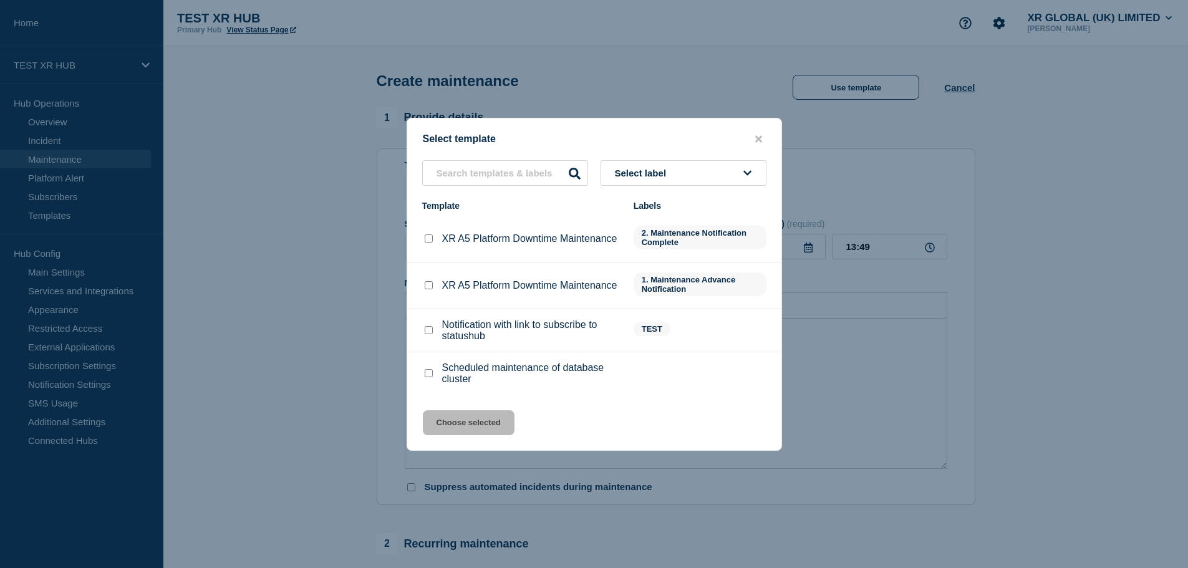
click at [433, 287] on div at bounding box center [428, 285] width 12 height 12
click at [430, 287] on input "XR A5 Platform Downtime Maintenance checkbox" at bounding box center [429, 285] width 8 height 8
checkbox input "true"
click at [469, 426] on button "Choose selected" at bounding box center [469, 422] width 92 height 25
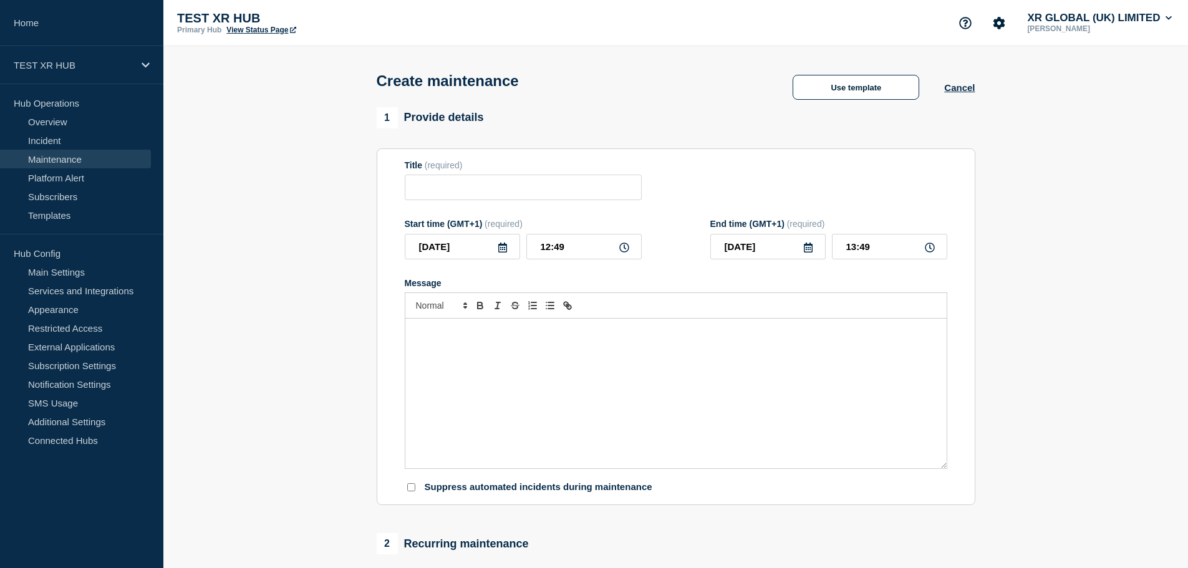
type input "XR A5 Platform Downtime Maintenance"
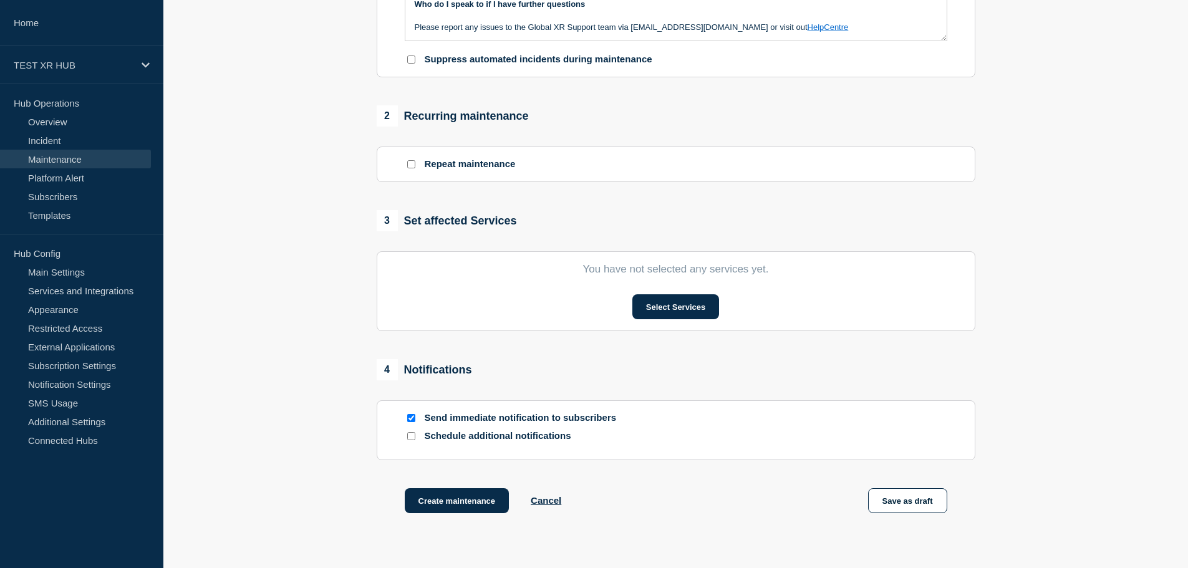
scroll to position [436, 0]
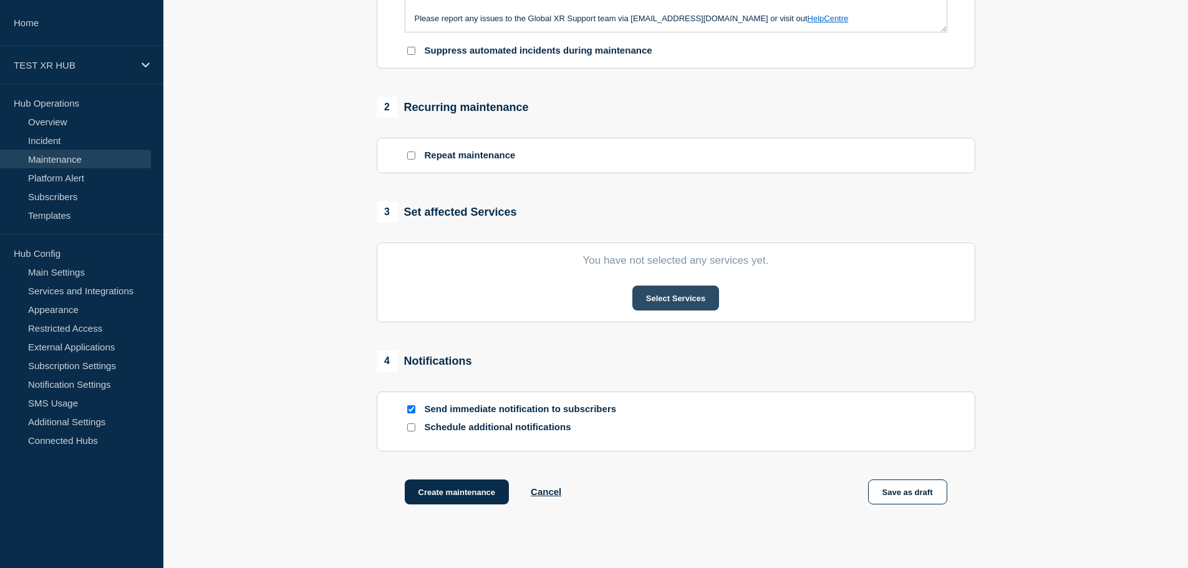
click at [698, 309] on button "Select Services" at bounding box center [675, 298] width 87 height 25
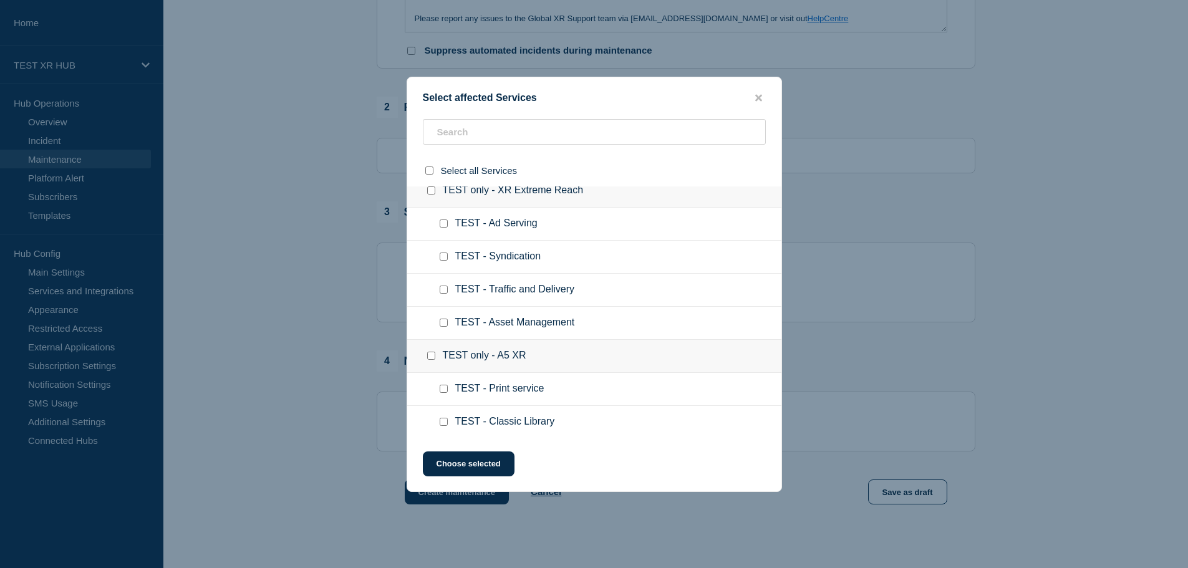
scroll to position [0, 0]
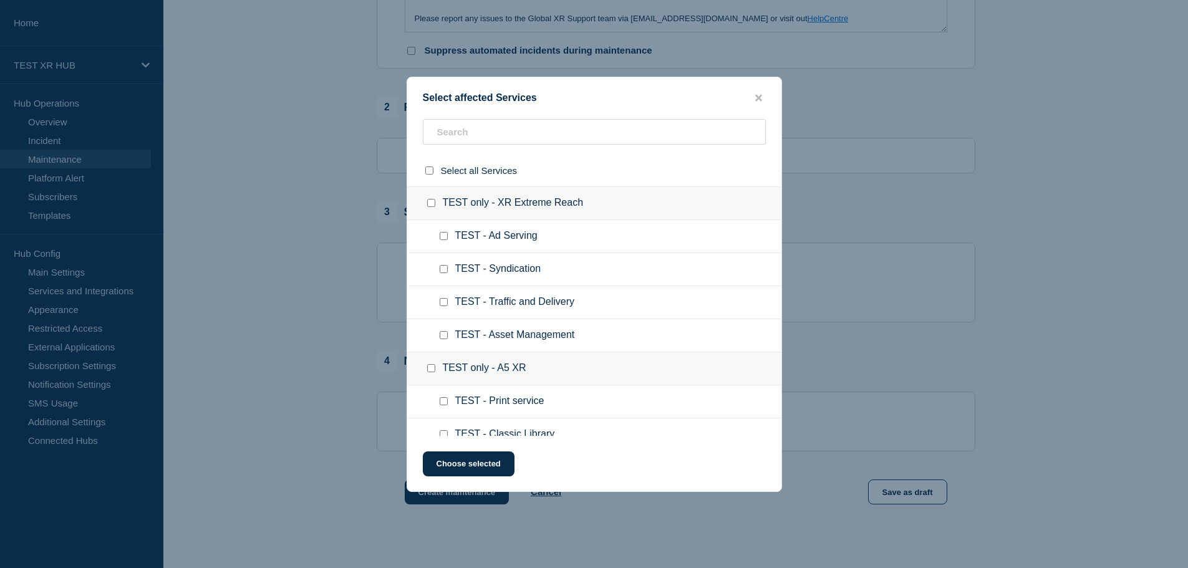
click at [1019, 290] on div at bounding box center [594, 284] width 1188 height 568
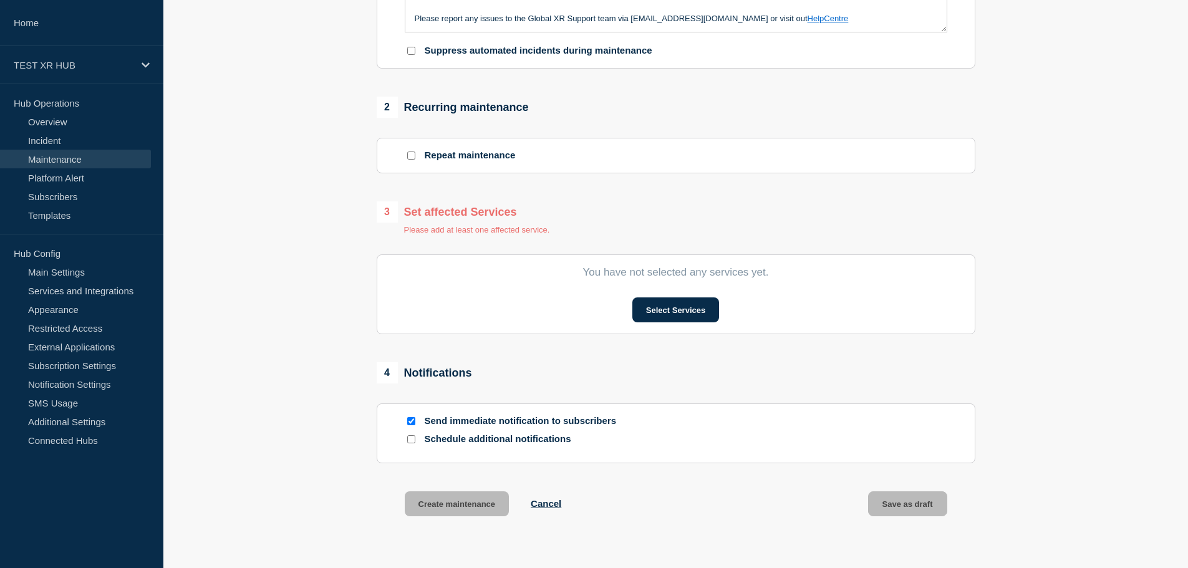
click at [416, 443] on div at bounding box center [411, 439] width 12 height 12
click at [412, 443] on input "Schedule additional notifications" at bounding box center [411, 439] width 8 height 8
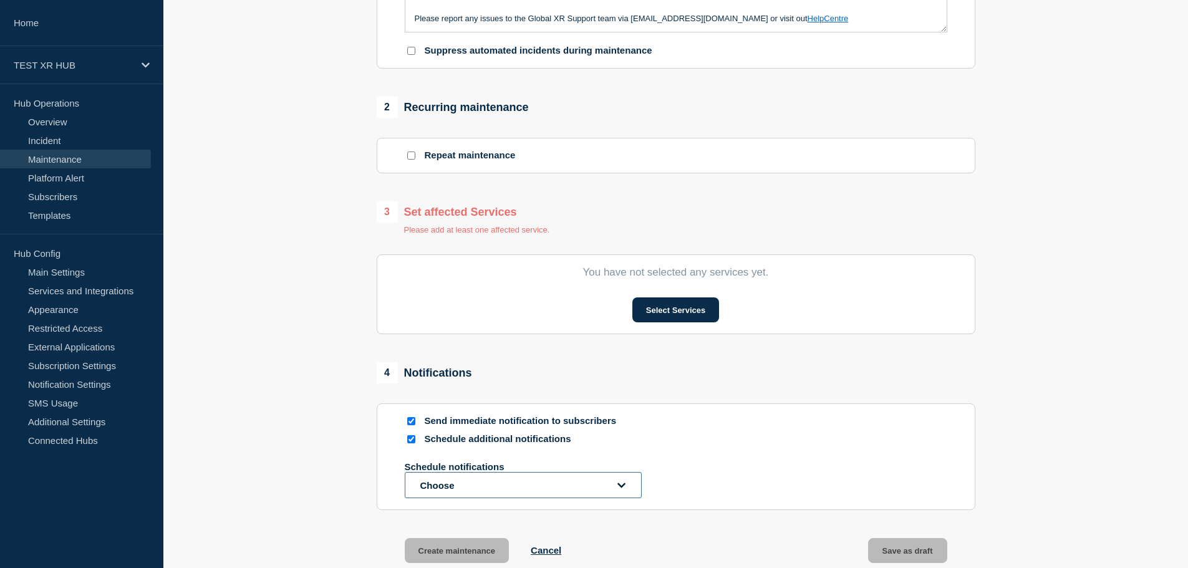
click at [461, 492] on button "Choose" at bounding box center [523, 485] width 237 height 26
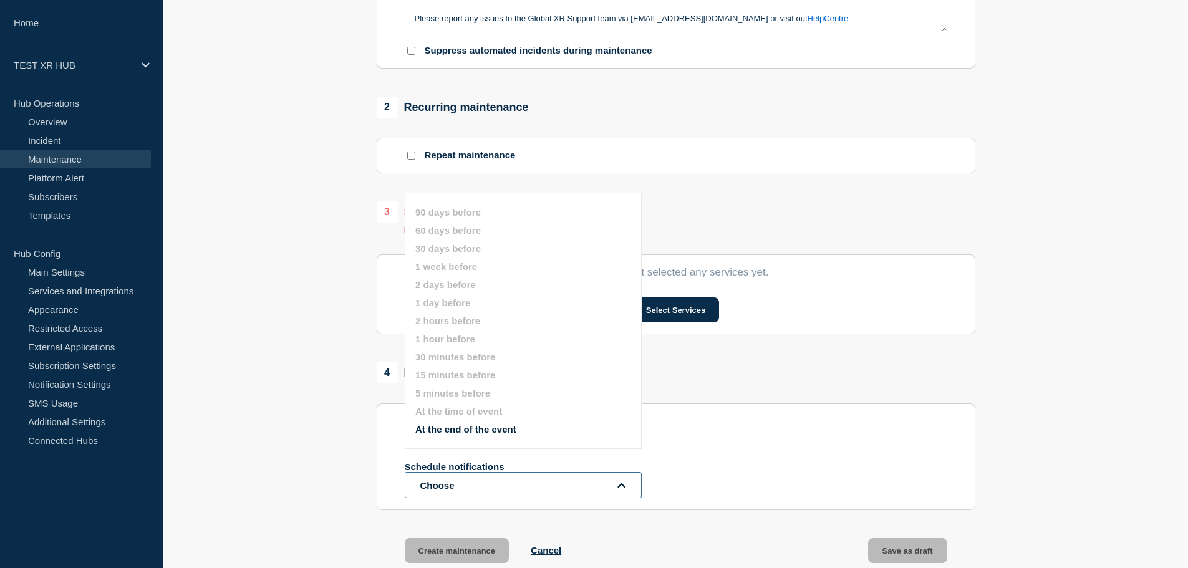
click at [461, 492] on button "Choose" at bounding box center [523, 485] width 237 height 26
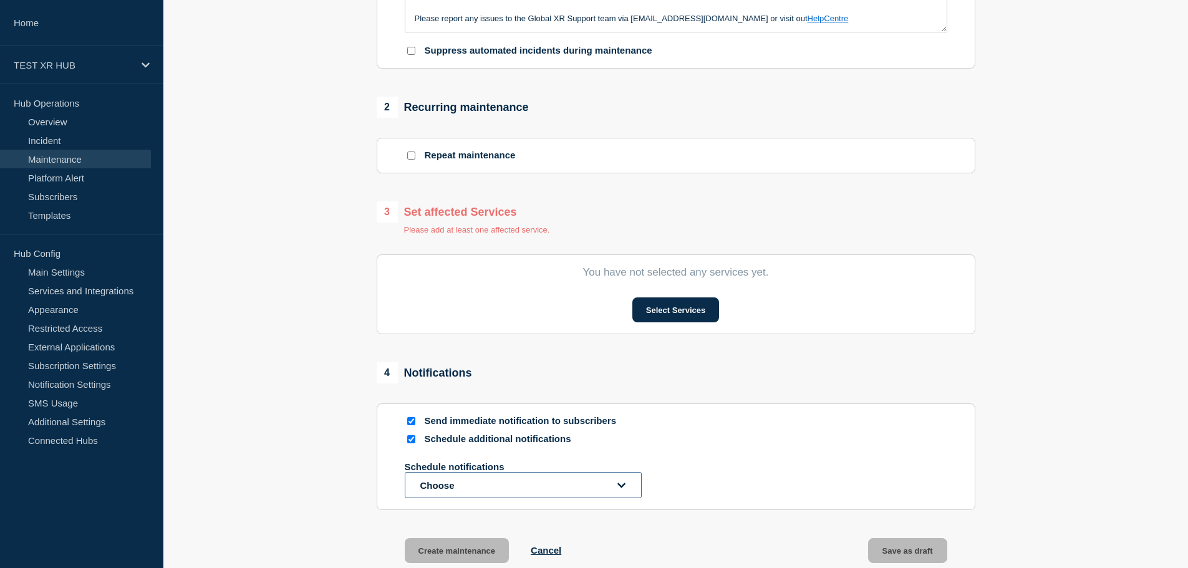
click at [456, 483] on button "Choose" at bounding box center [523, 485] width 237 height 26
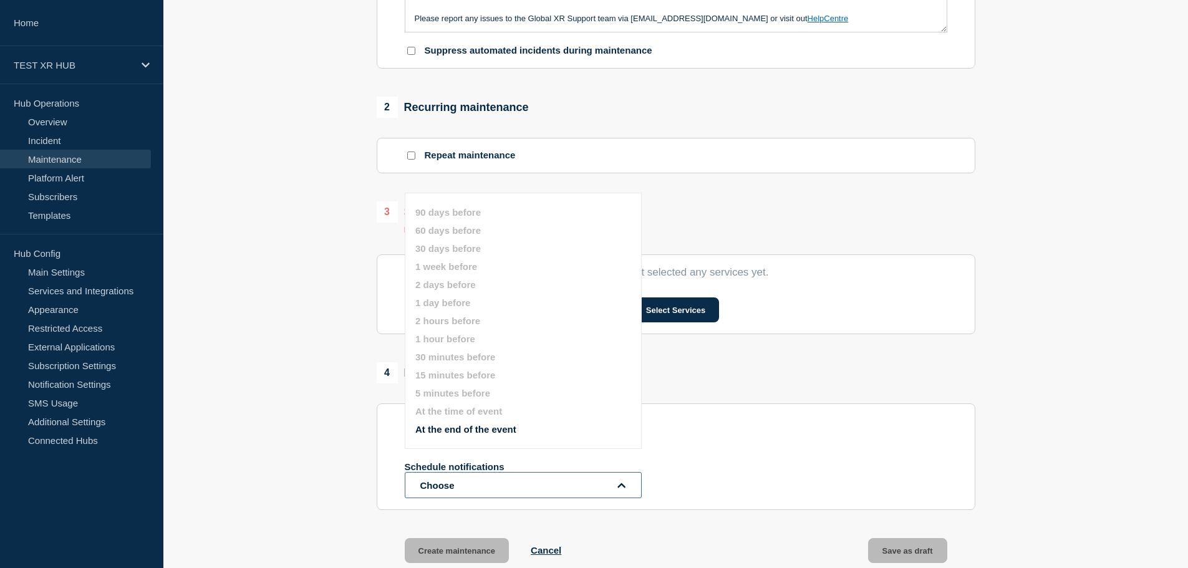
click at [456, 484] on button "Choose" at bounding box center [523, 485] width 237 height 26
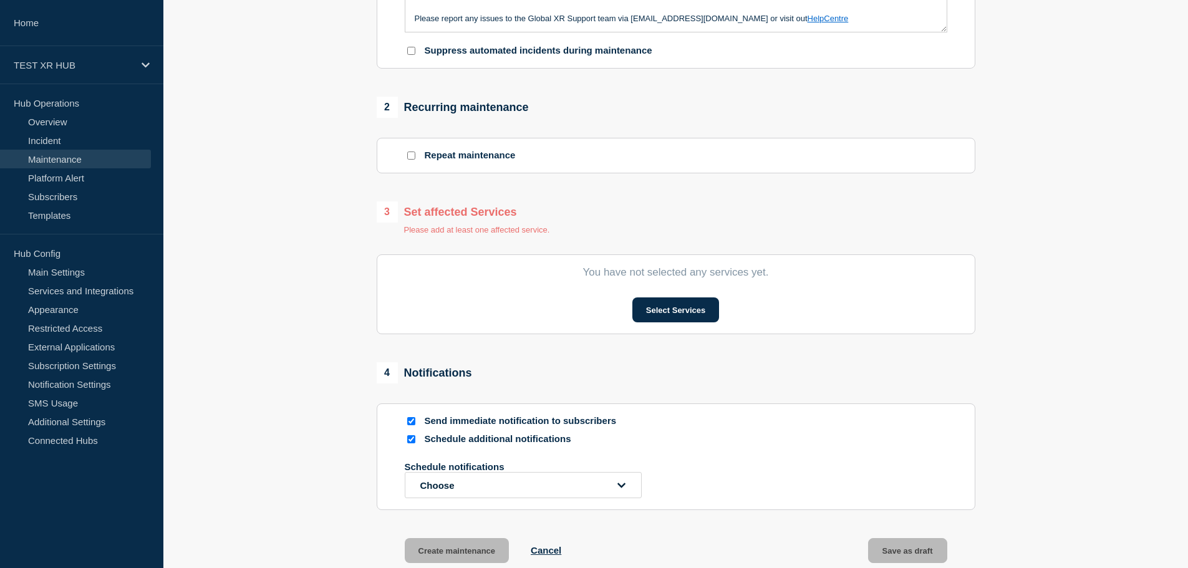
click at [446, 444] on p "Schedule additional notifications" at bounding box center [524, 439] width 199 height 12
click at [413, 439] on input "Schedule additional notifications" at bounding box center [411, 439] width 8 height 8
checkbox input "false"
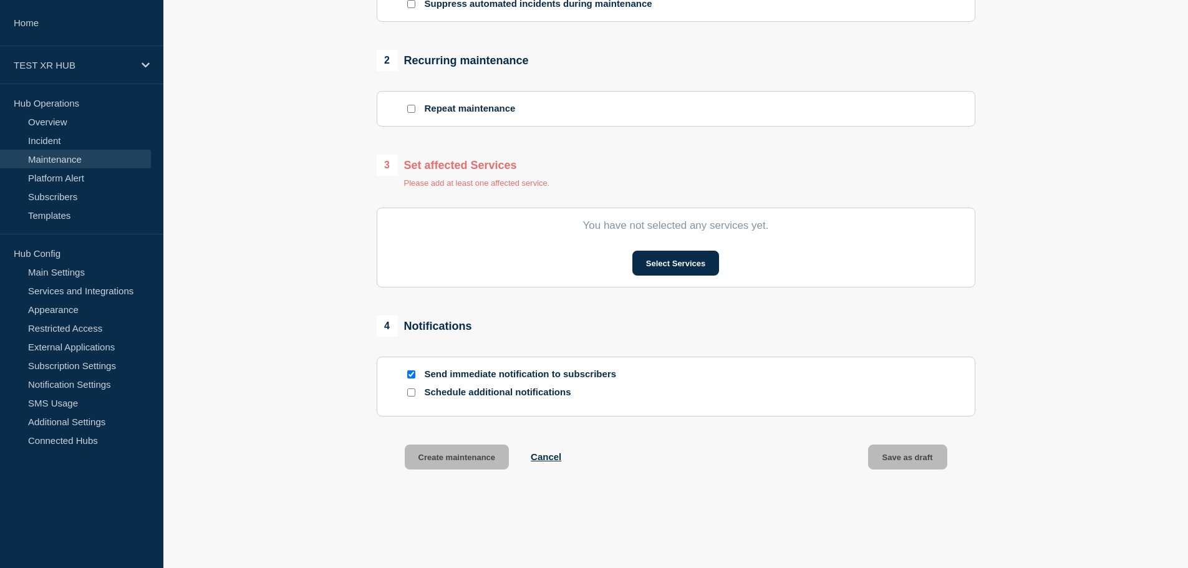
scroll to position [531, 0]
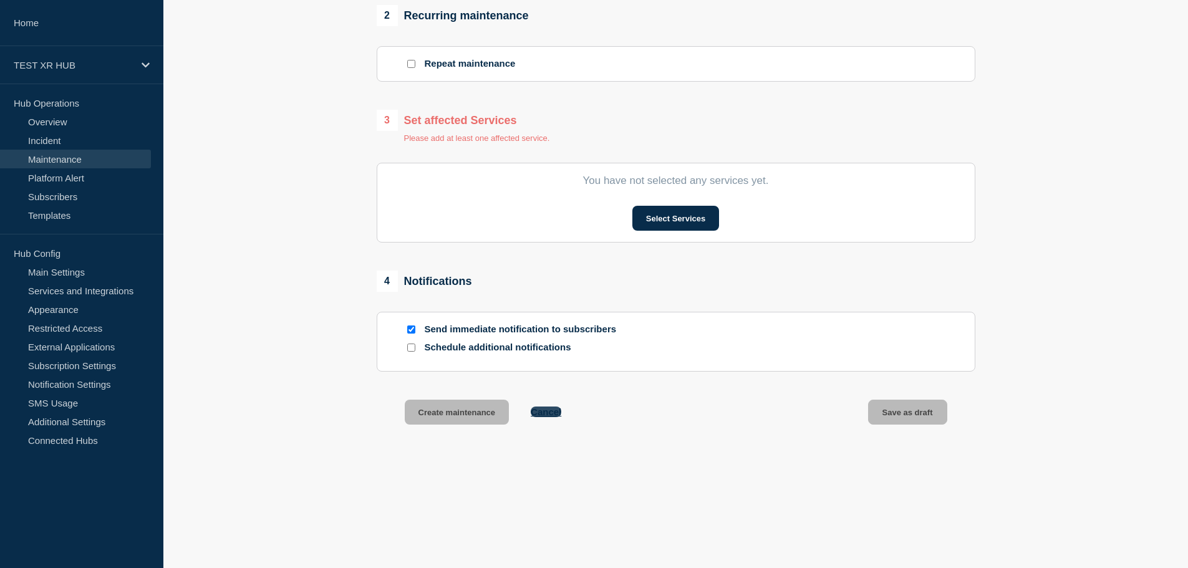
click at [537, 415] on button "Cancel" at bounding box center [546, 411] width 31 height 11
